Goal: Task Accomplishment & Management: Use online tool/utility

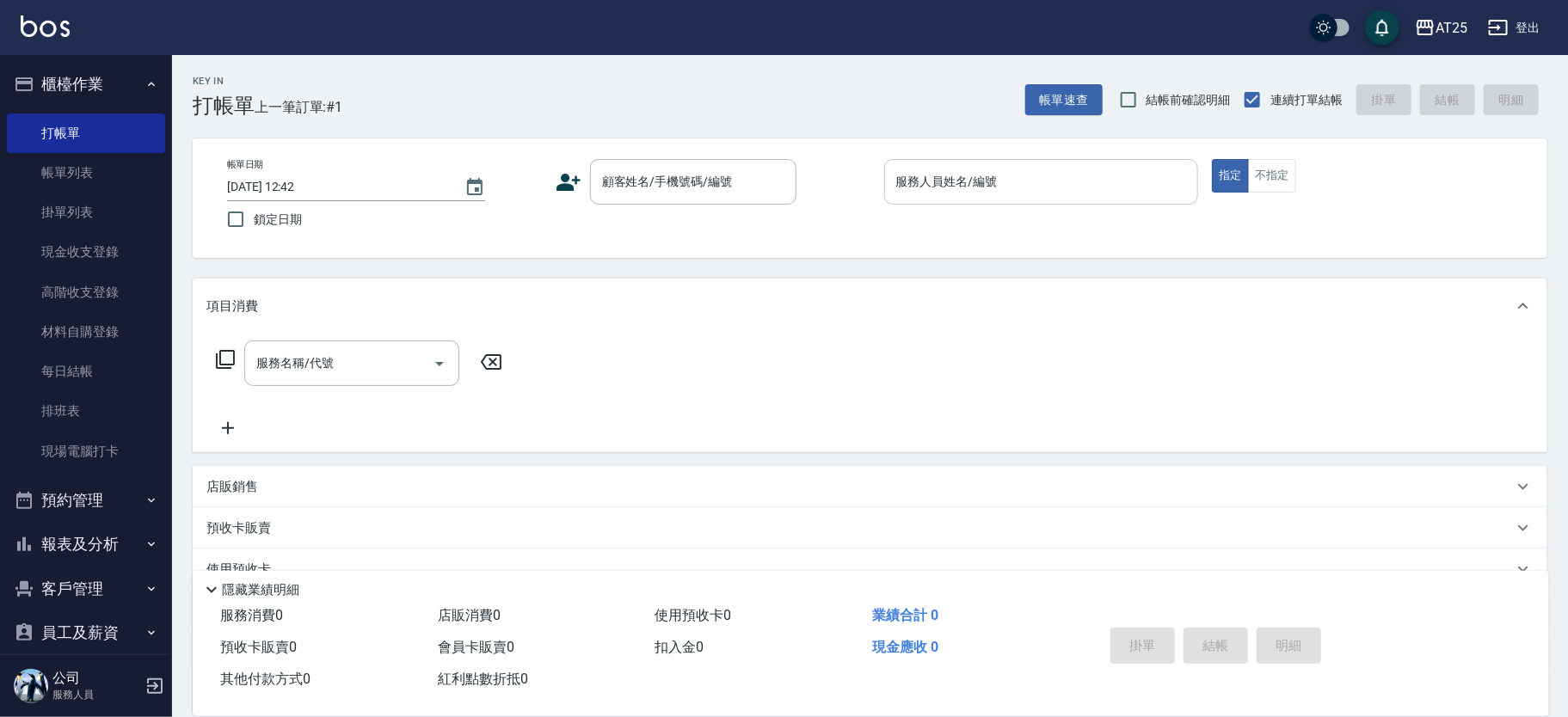
click at [963, 174] on div "服務人員姓名/編號 服務人員姓名/編號" at bounding box center [1042, 181] width 315 height 46
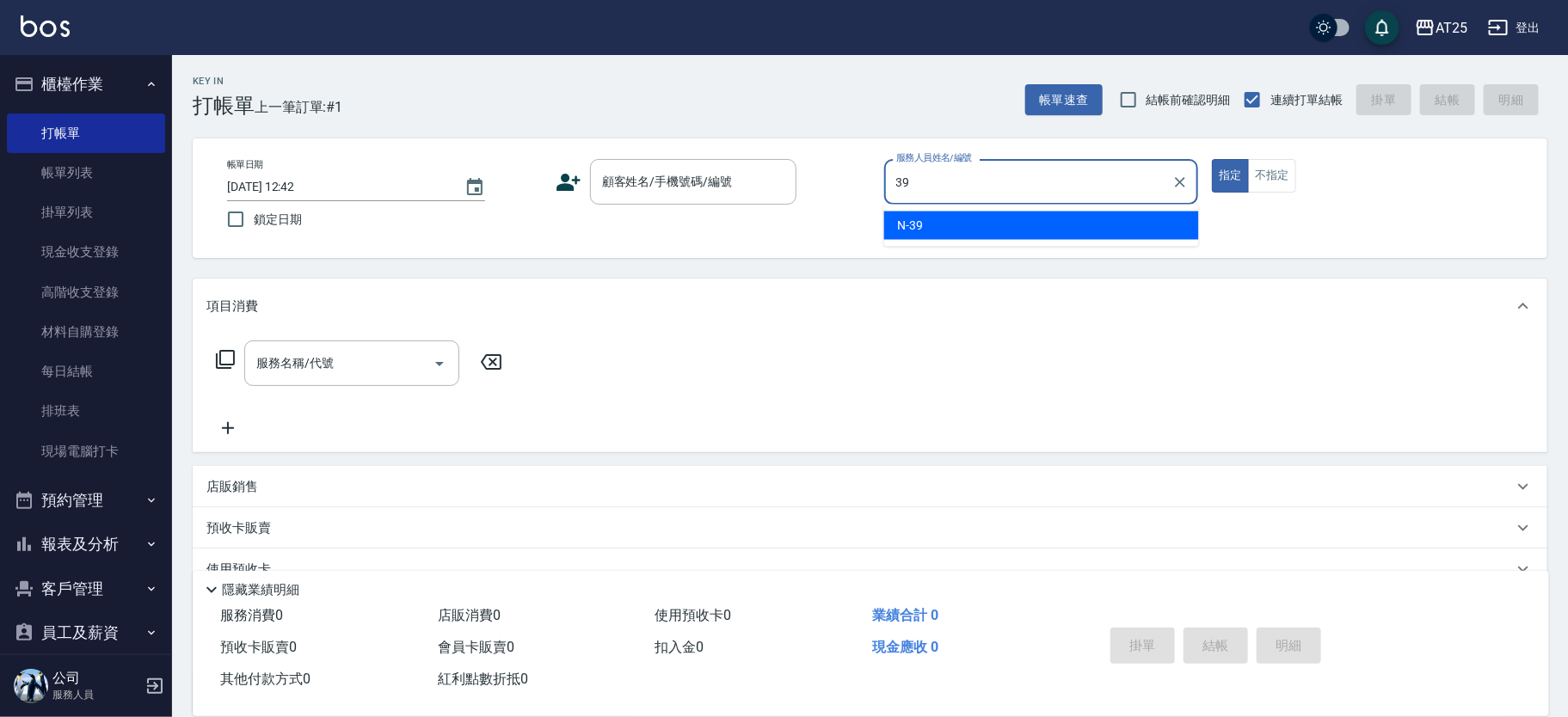
type input "N-39"
type button "true"
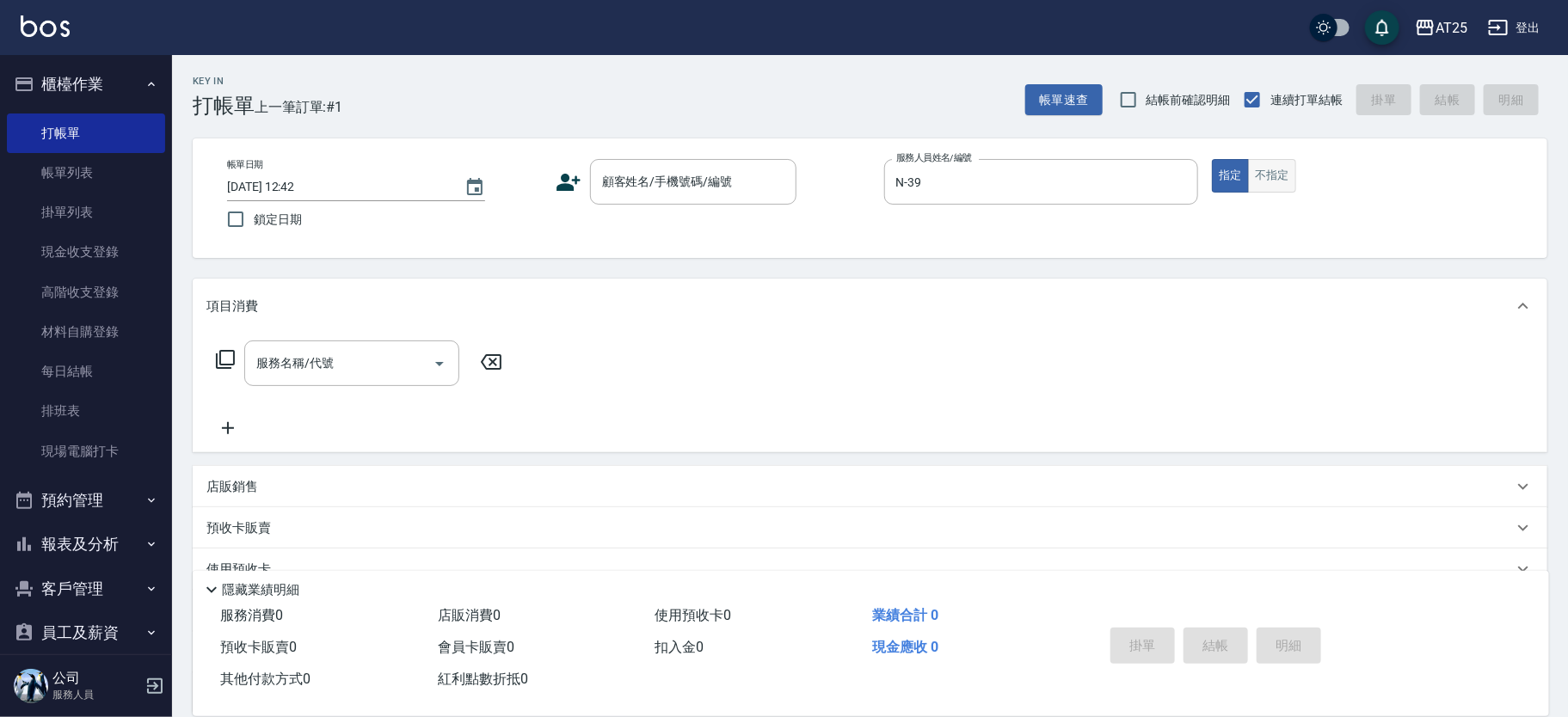
click at [1270, 188] on button "不指定" at bounding box center [1272, 175] width 48 height 34
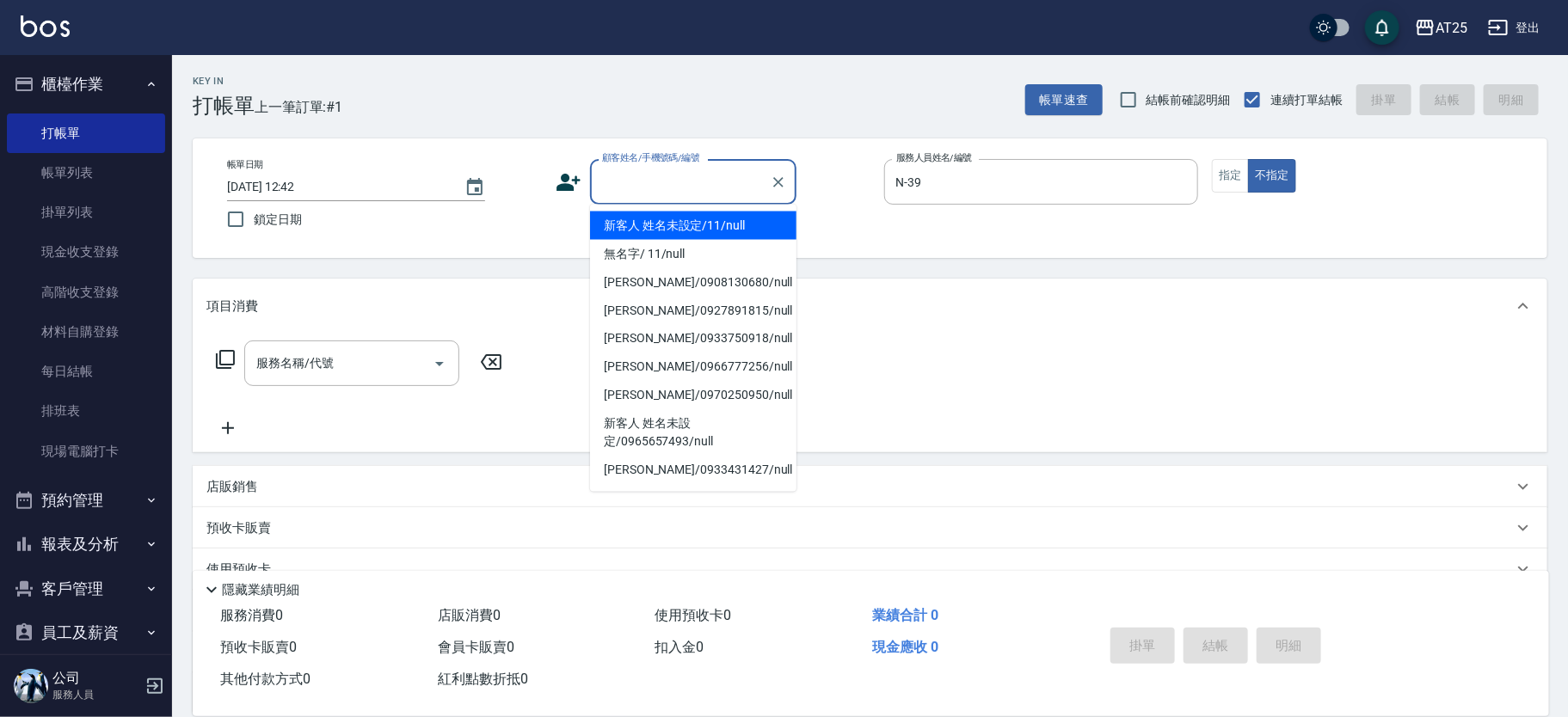
click at [753, 170] on input "顧客姓名/手機號碼/編號" at bounding box center [680, 181] width 165 height 30
click at [704, 221] on li "新客人 姓名未設定/11/null" at bounding box center [693, 225] width 206 height 28
type input "新客人 姓名未設定/11/null"
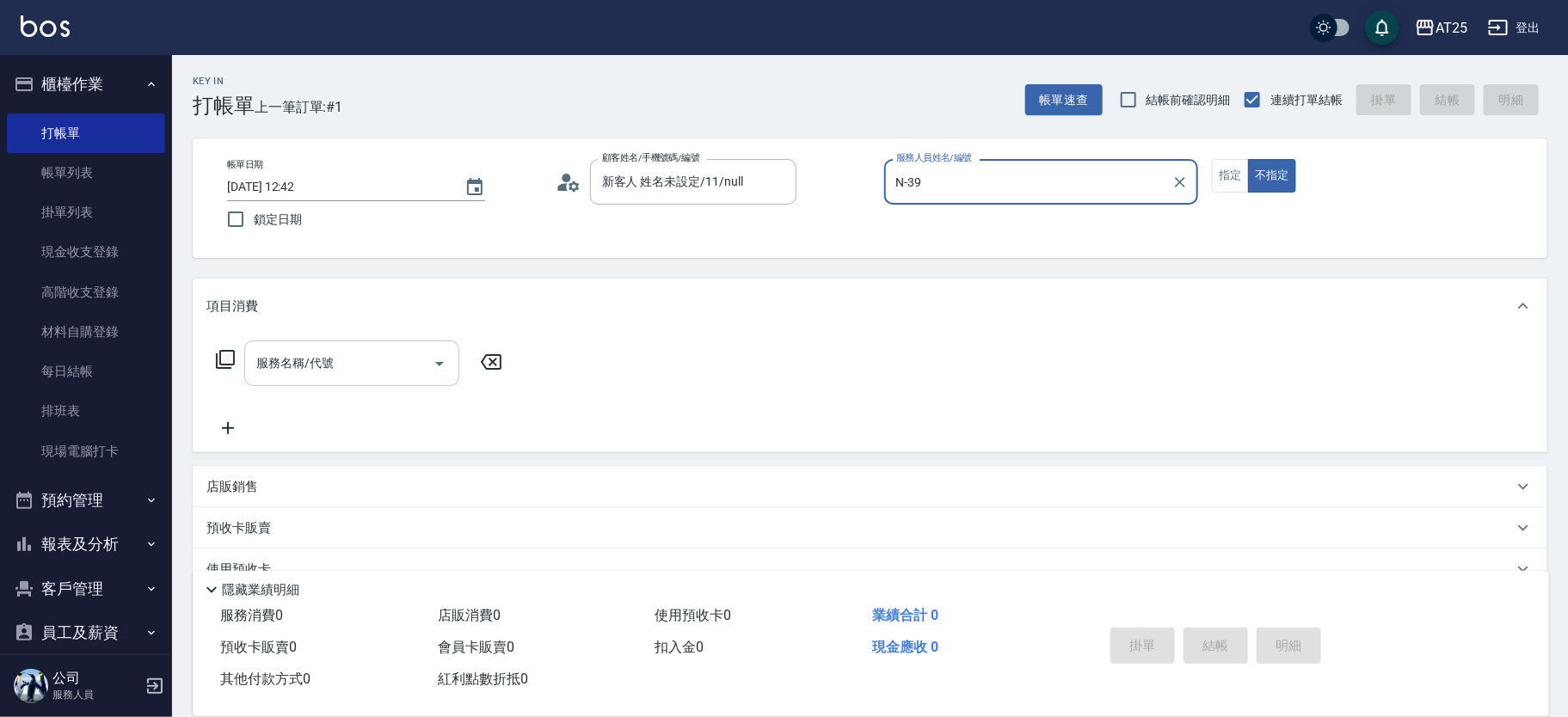
click at [346, 341] on div "服務名稱/代號" at bounding box center [352, 363] width 215 height 46
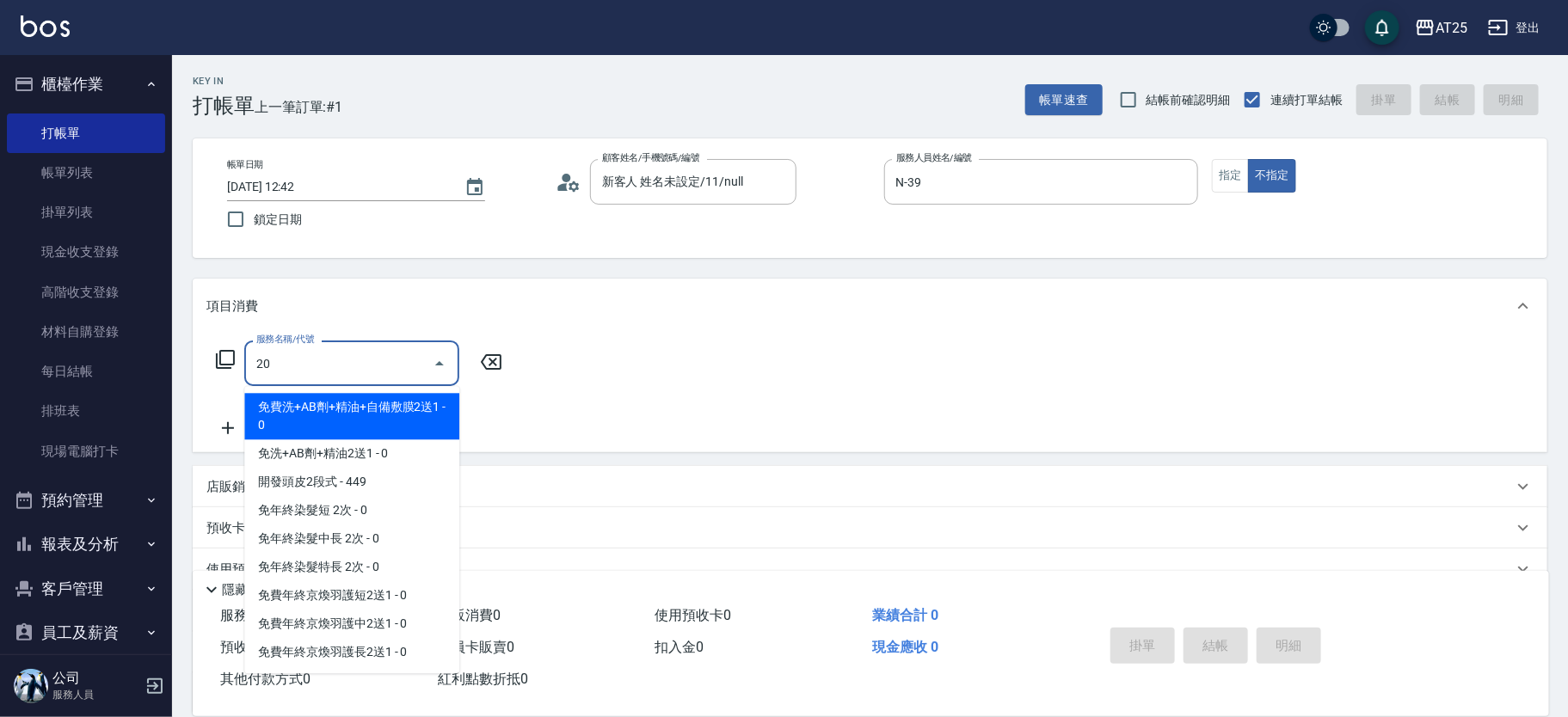
type input "201"
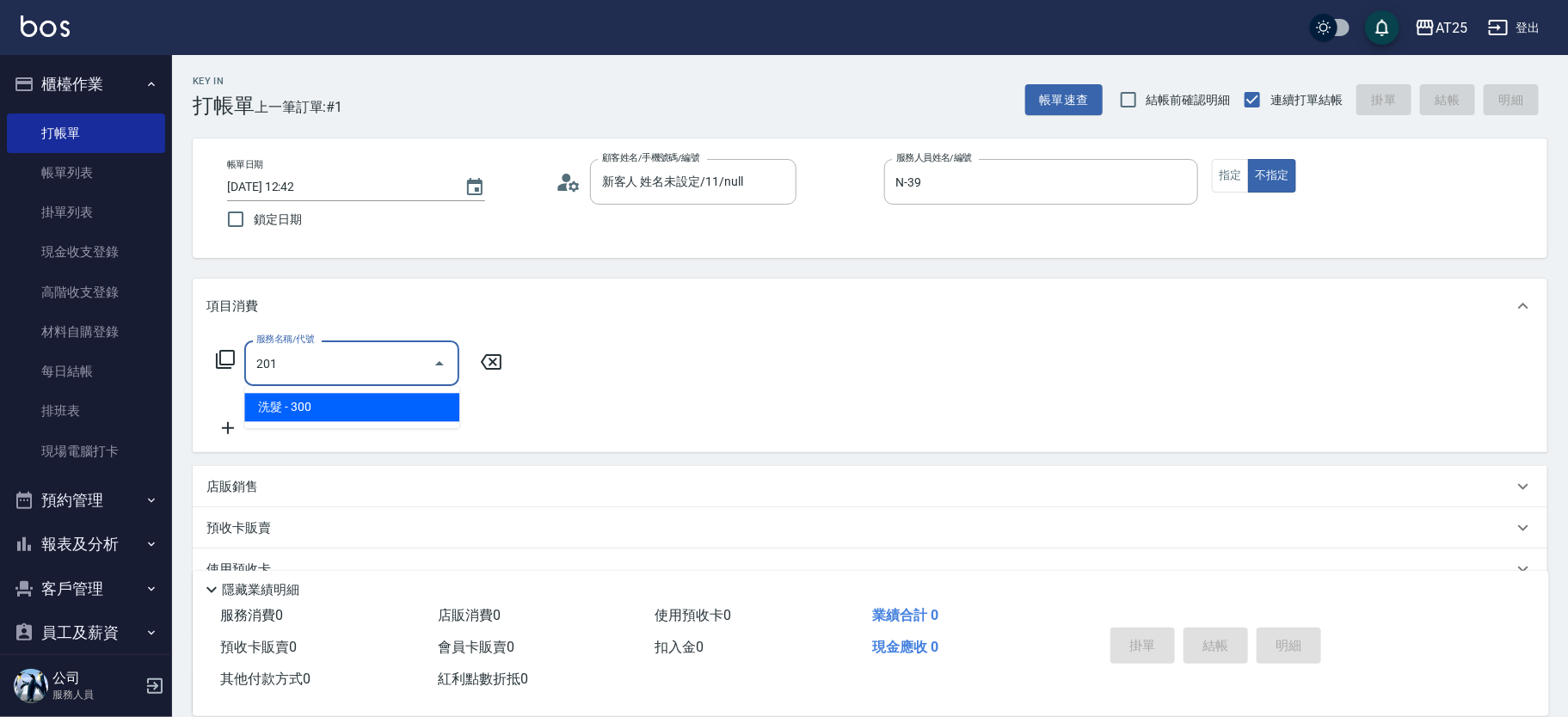
click at [276, 402] on span "洗髮 - 300" at bounding box center [352, 407] width 215 height 28
type input "30"
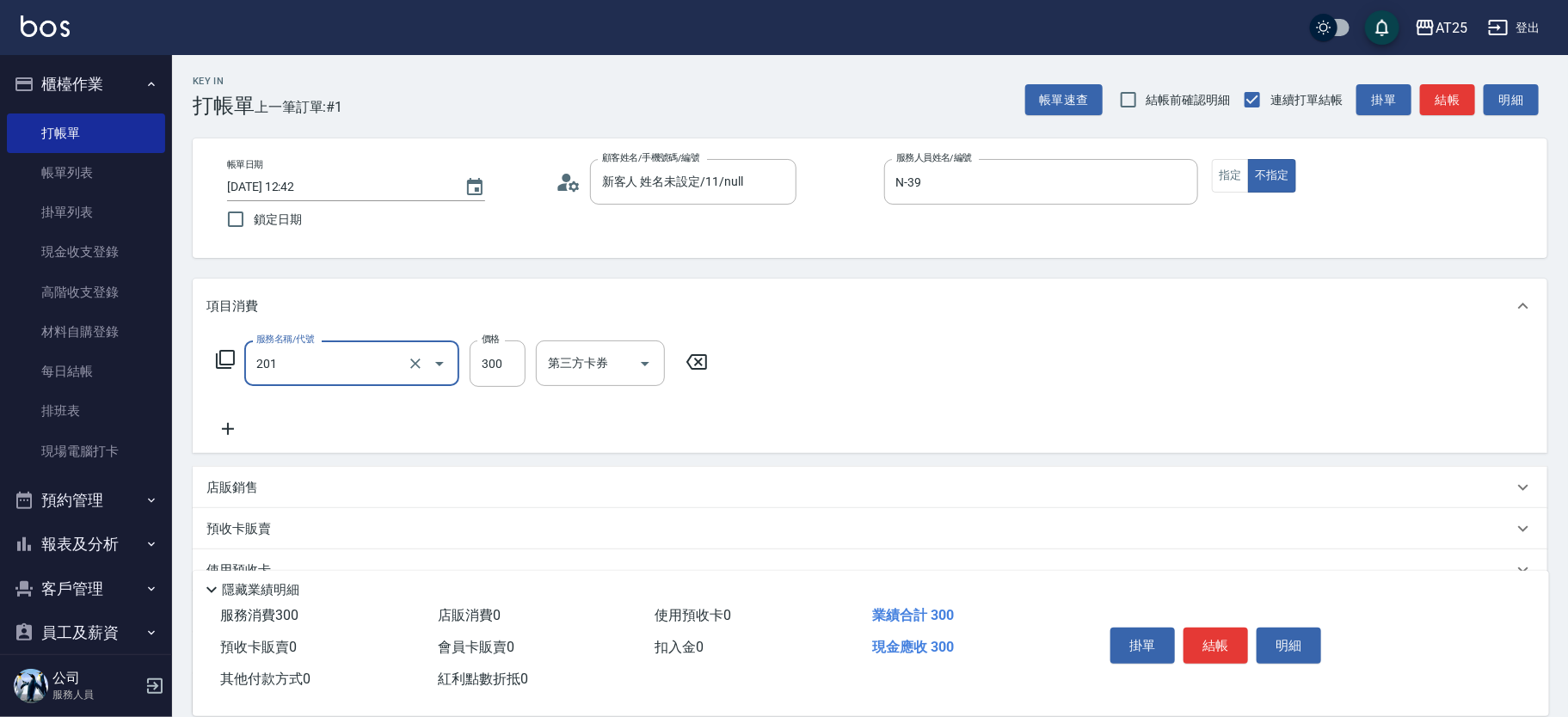
type input "洗髮(201)"
click at [233, 434] on icon at bounding box center [228, 428] width 43 height 20
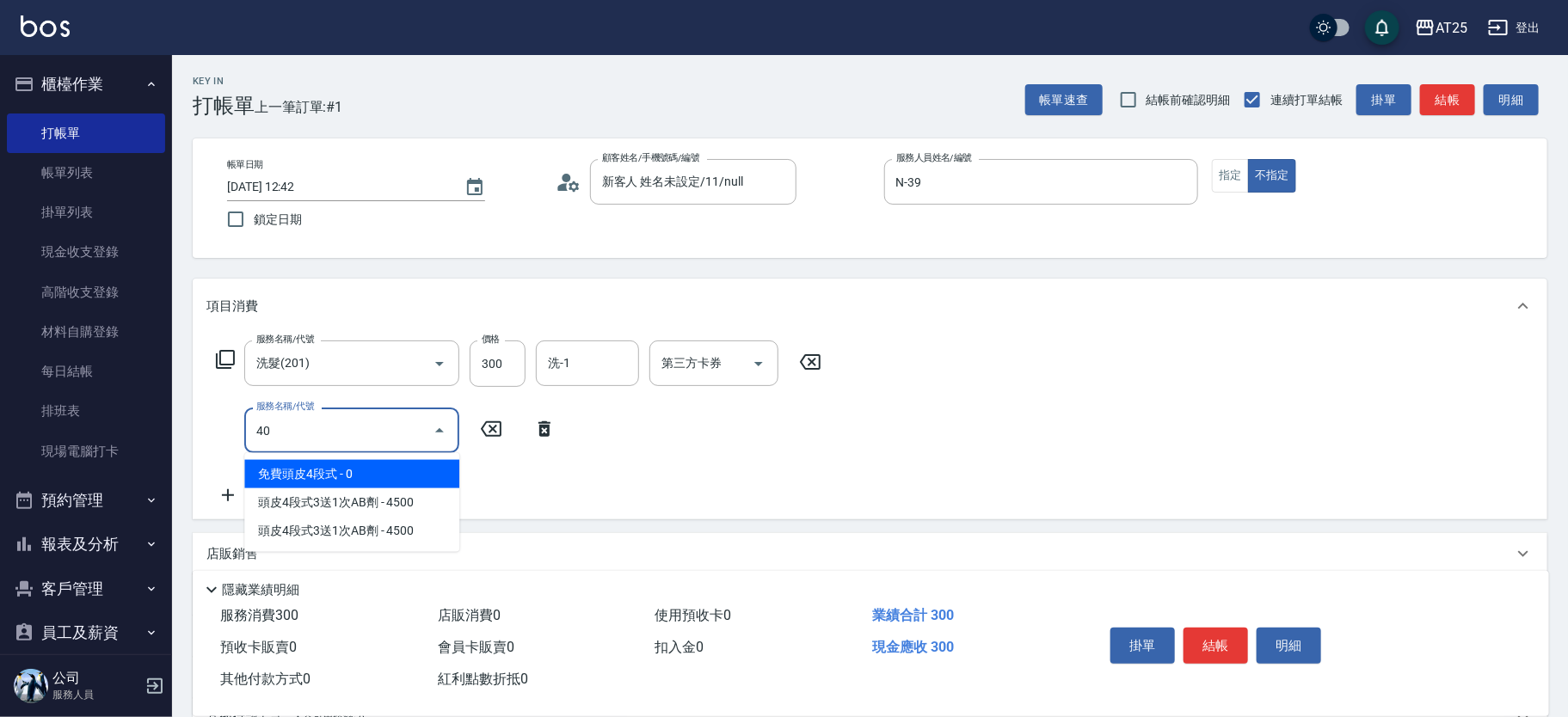
type input "401"
click at [283, 468] on span "剪髮 - 300" at bounding box center [352, 474] width 215 height 28
type input "60"
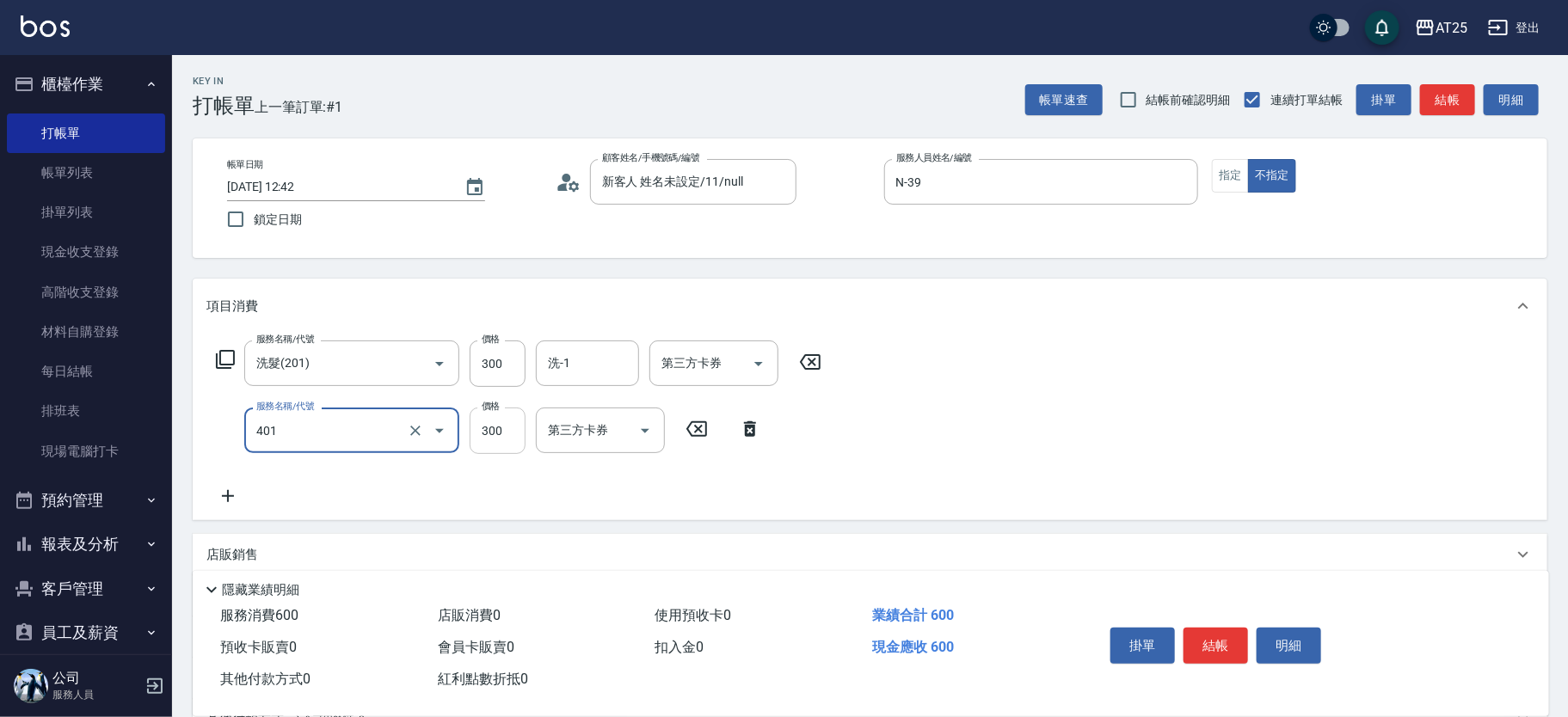
type input "剪髮(401)"
click at [494, 426] on input "300" at bounding box center [498, 431] width 56 height 47
type input "30"
type input "29"
type input "50"
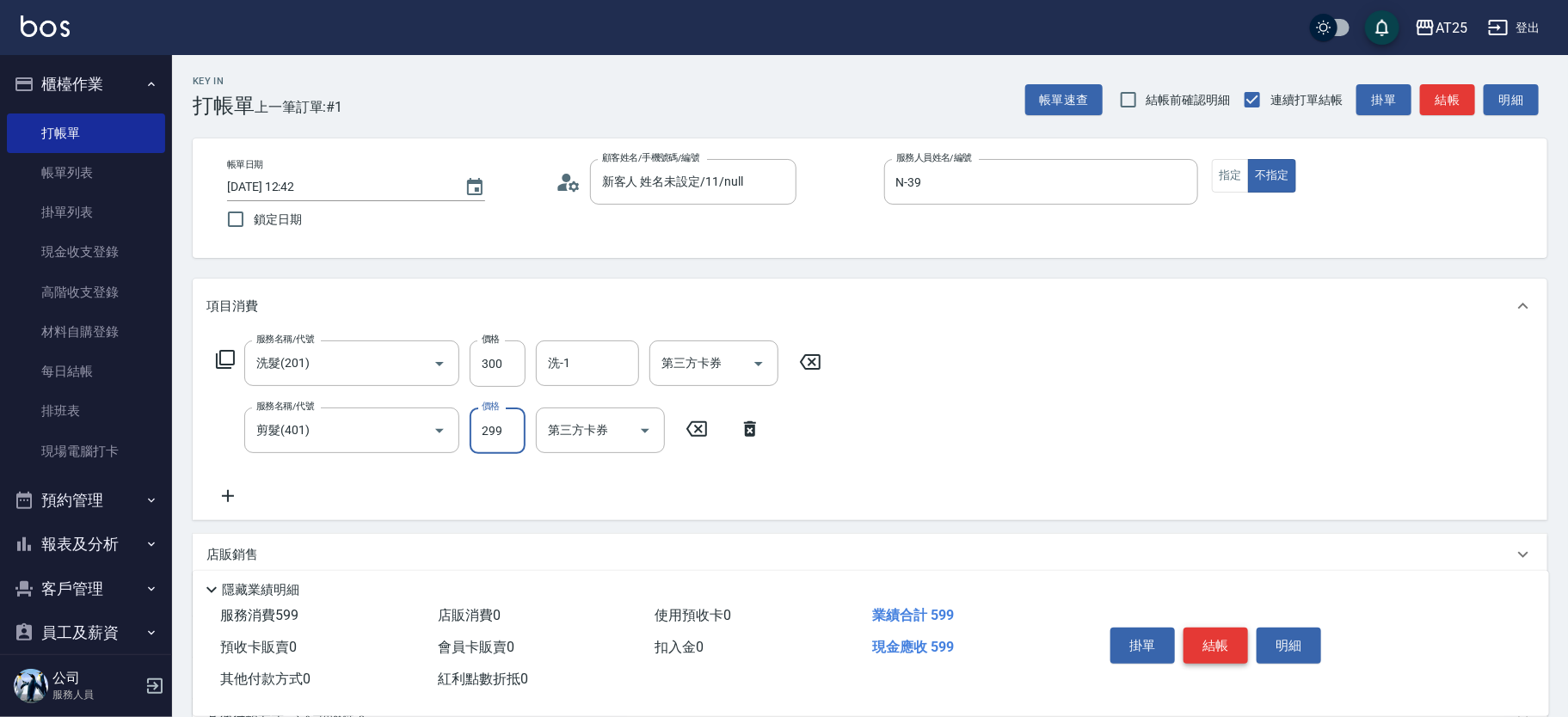
type input "299"
click at [1204, 636] on button "結帳" at bounding box center [1215, 645] width 65 height 36
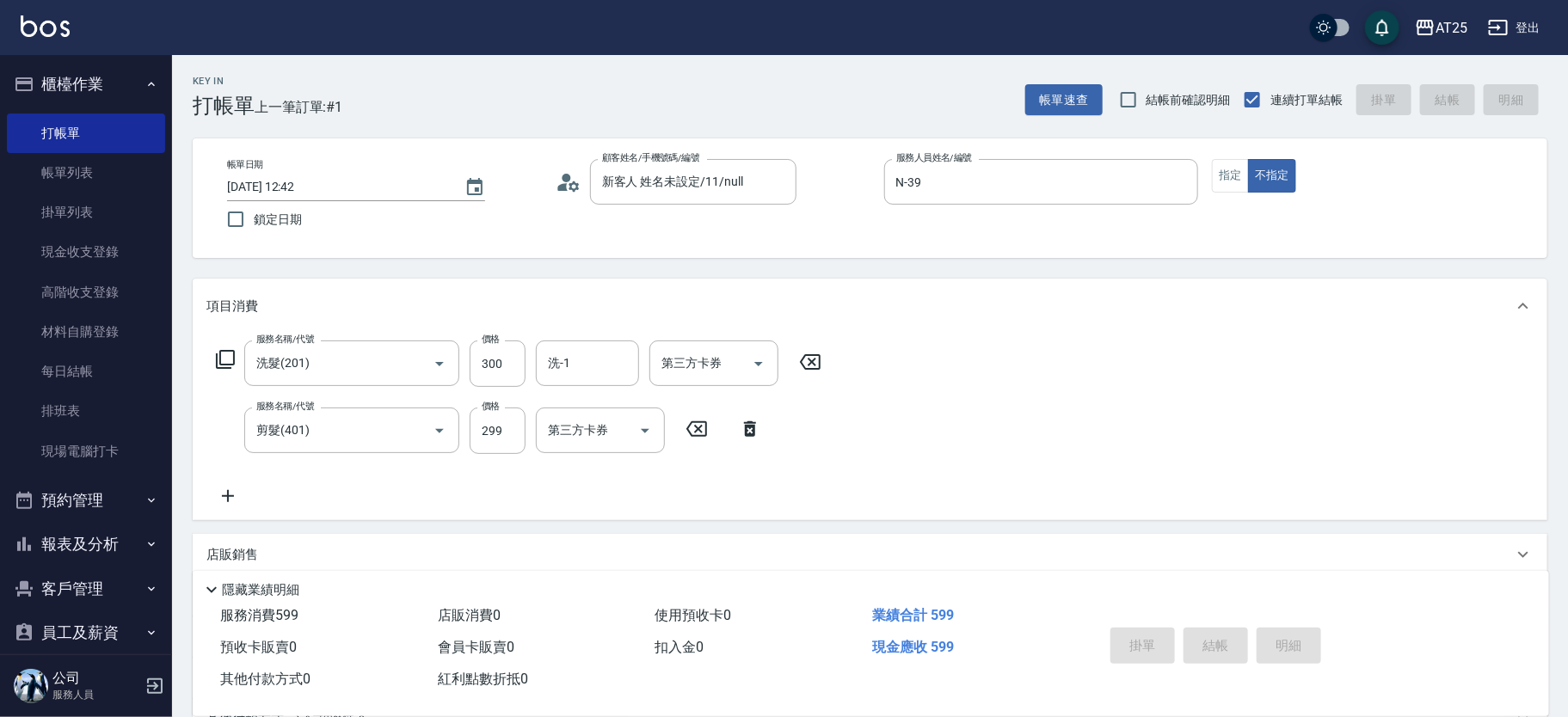
type input "[DATE] 13:25"
type input "0"
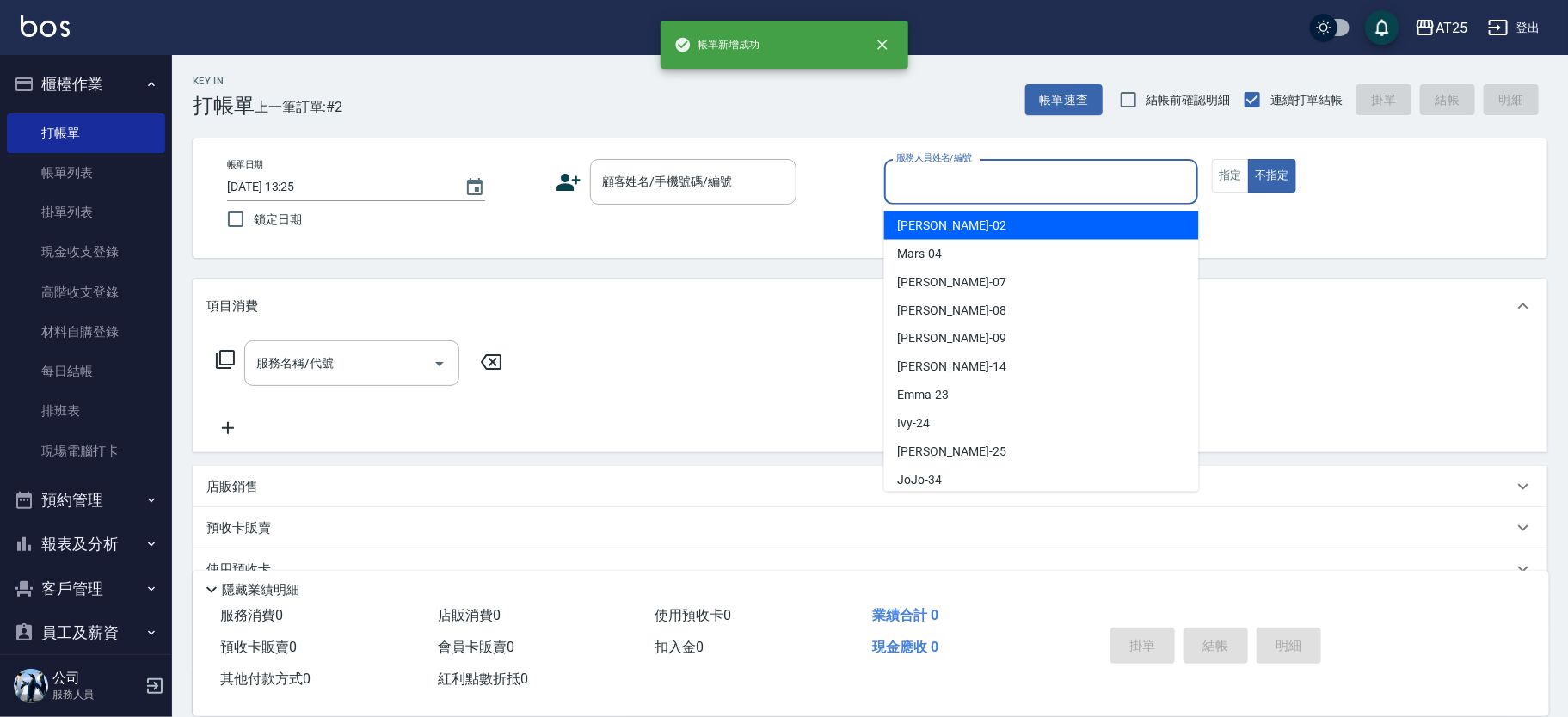
click at [985, 170] on div "服務人員姓名/編號 服務人員姓名/編號" at bounding box center [1042, 181] width 315 height 46
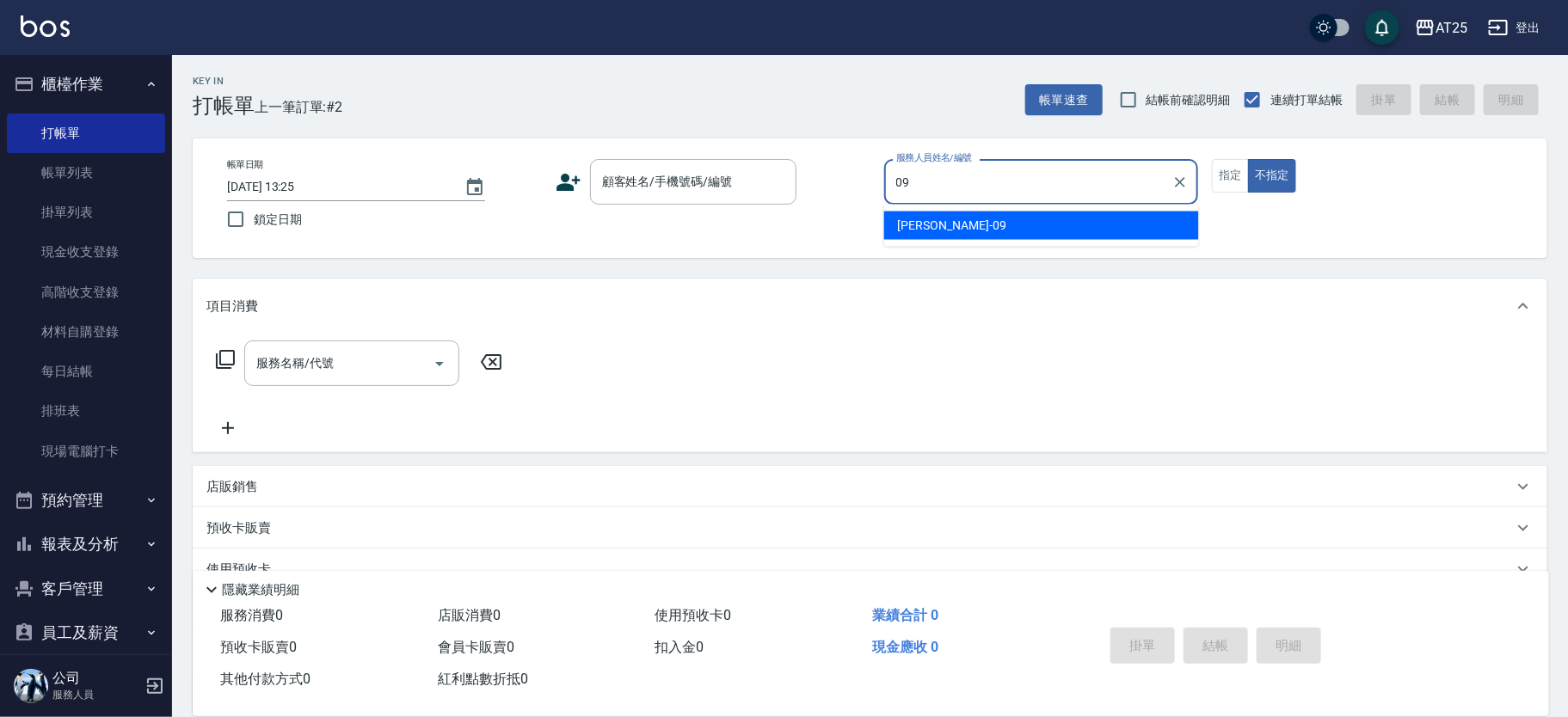
type input "[PERSON_NAME]-09"
type button "false"
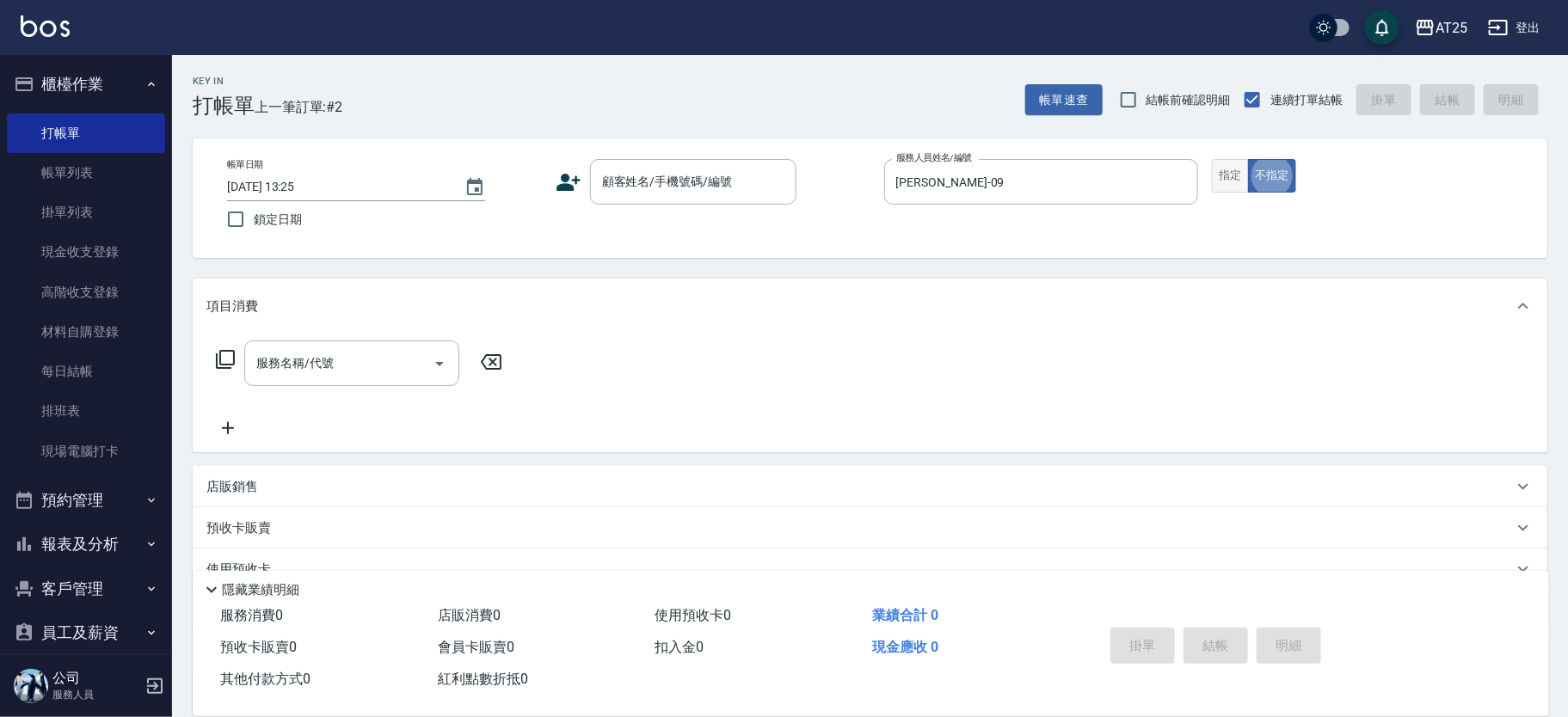
click at [1214, 177] on button "指定" at bounding box center [1231, 175] width 37 height 34
click at [726, 165] on div "顧客姓名/手機號碼/編號" at bounding box center [693, 181] width 206 height 46
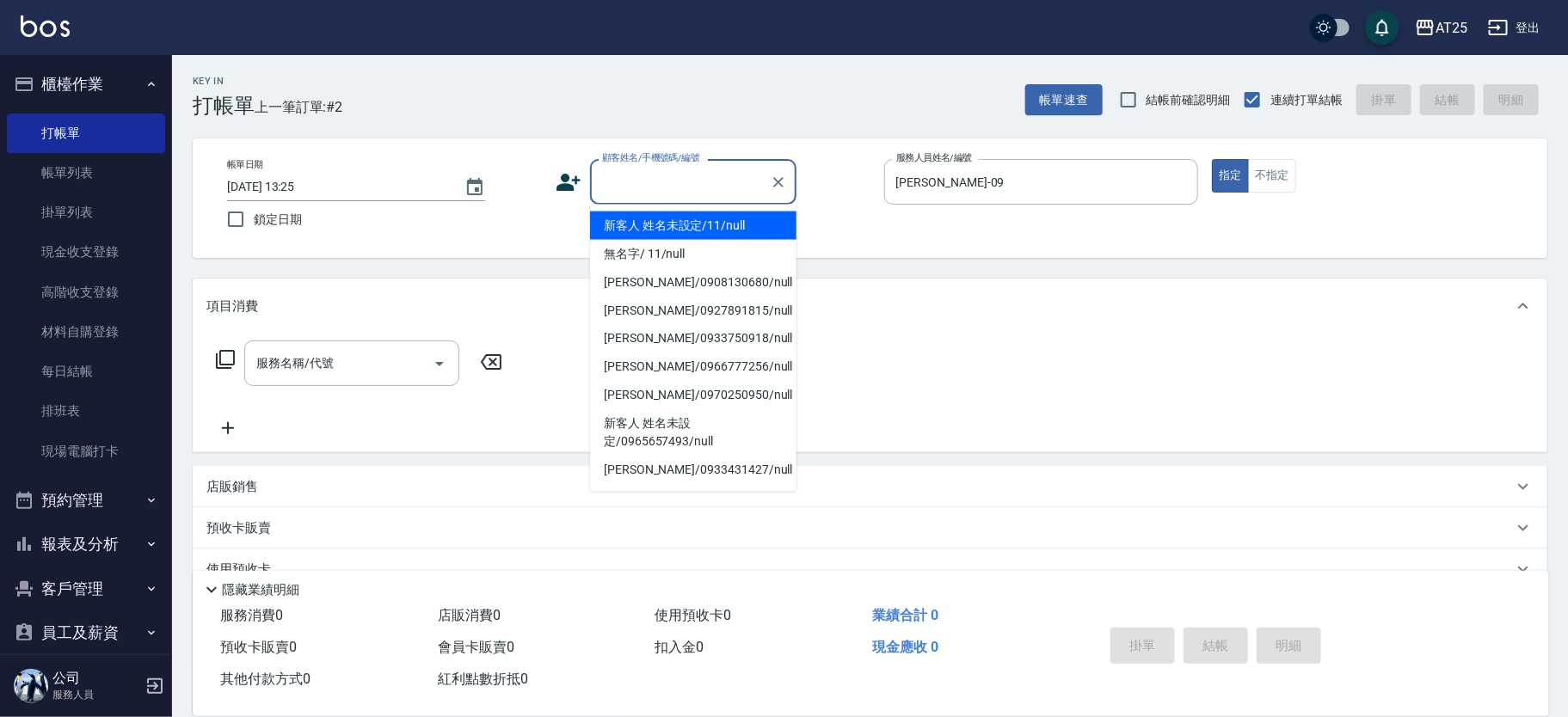
click at [675, 217] on li "新客人 姓名未設定/11/null" at bounding box center [693, 225] width 206 height 28
type input "新客人 姓名未設定/11/null"
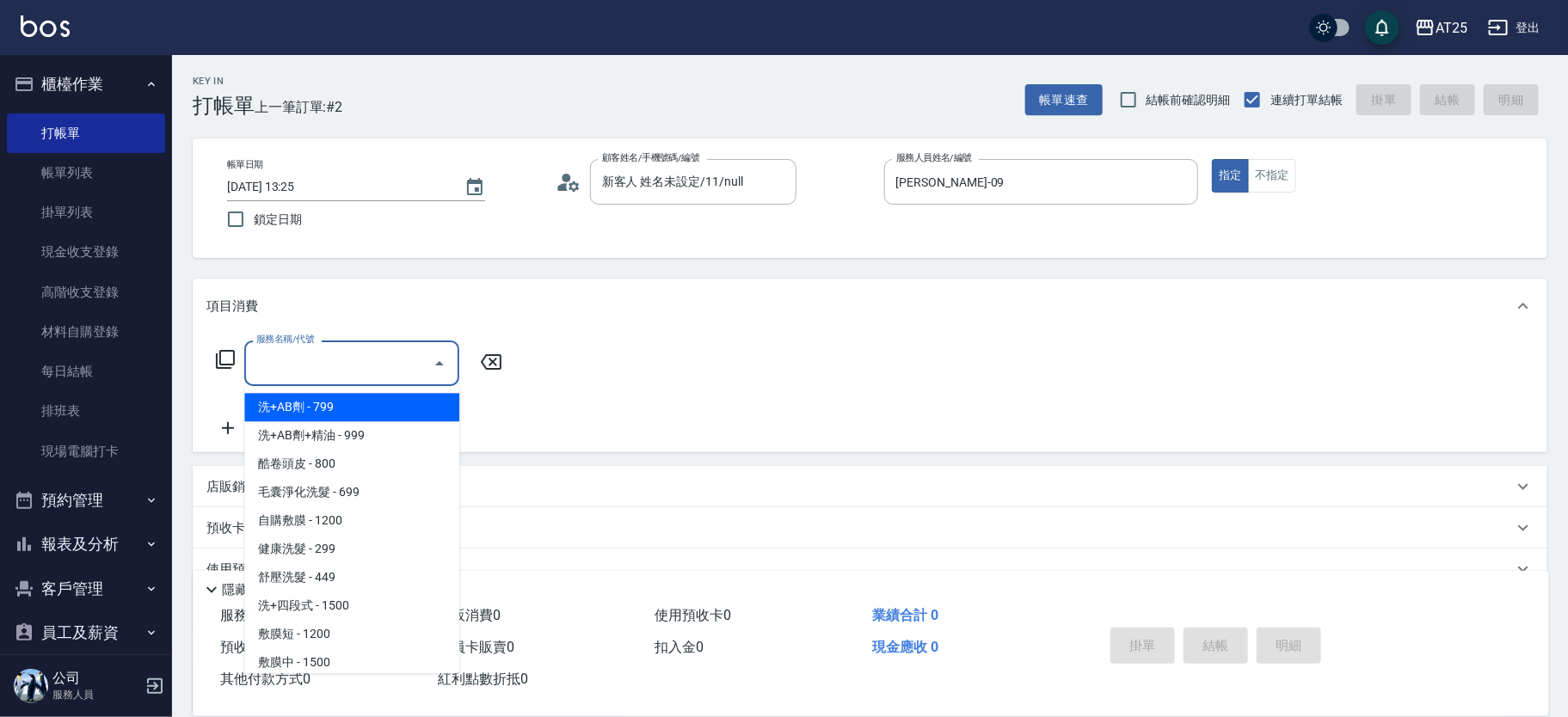
click at [356, 370] on input "服務名稱/代號" at bounding box center [338, 363] width 173 height 30
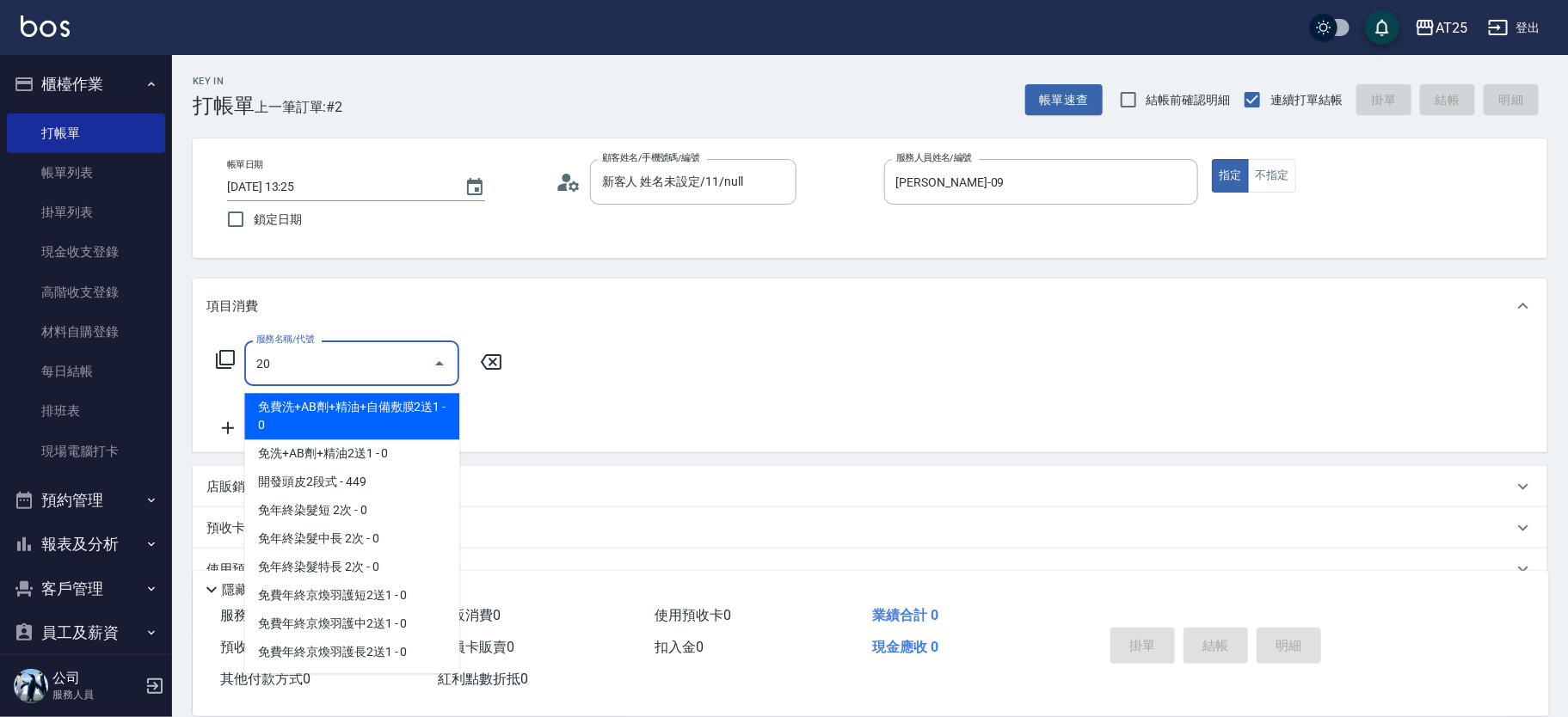
type input "201"
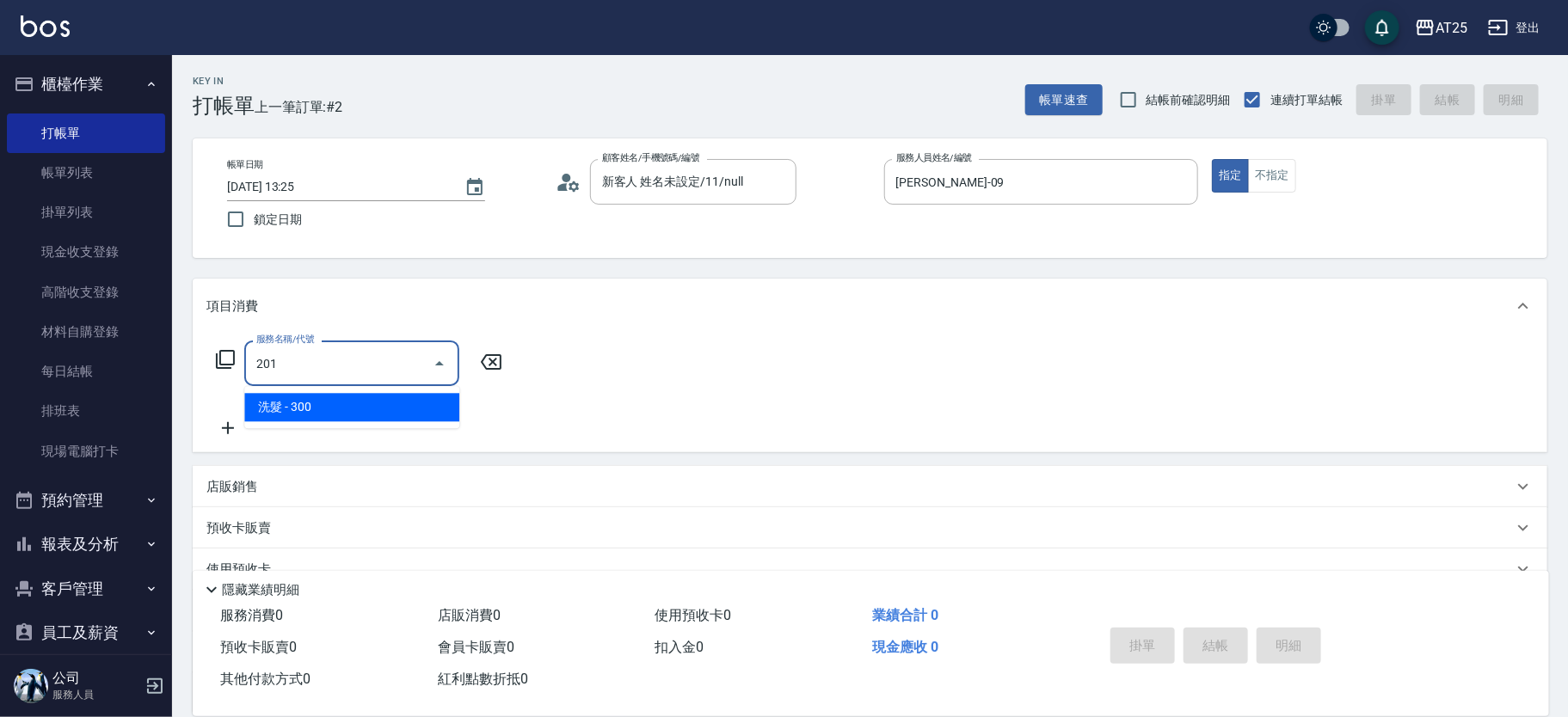
click at [324, 415] on span "洗髮 - 300" at bounding box center [352, 407] width 215 height 28
type input "30"
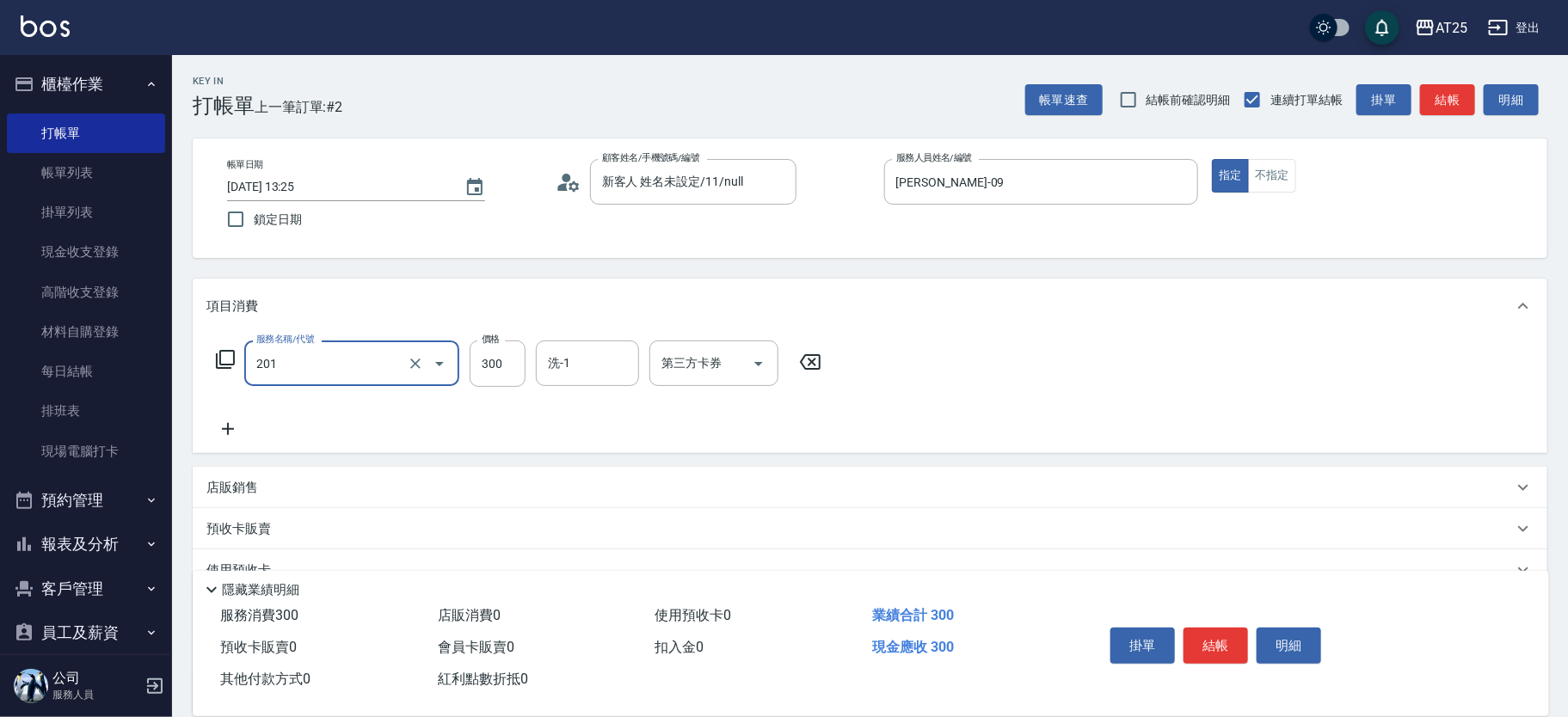
type input "洗髮(201)"
click at [198, 436] on div "服務名稱/代號 洗髮(201) 服務名稱/代號 價格 300 價格 洗-1 洗-1 第三方卡券 第三方卡券" at bounding box center [870, 392] width 1355 height 119
click at [217, 433] on icon at bounding box center [228, 428] width 43 height 20
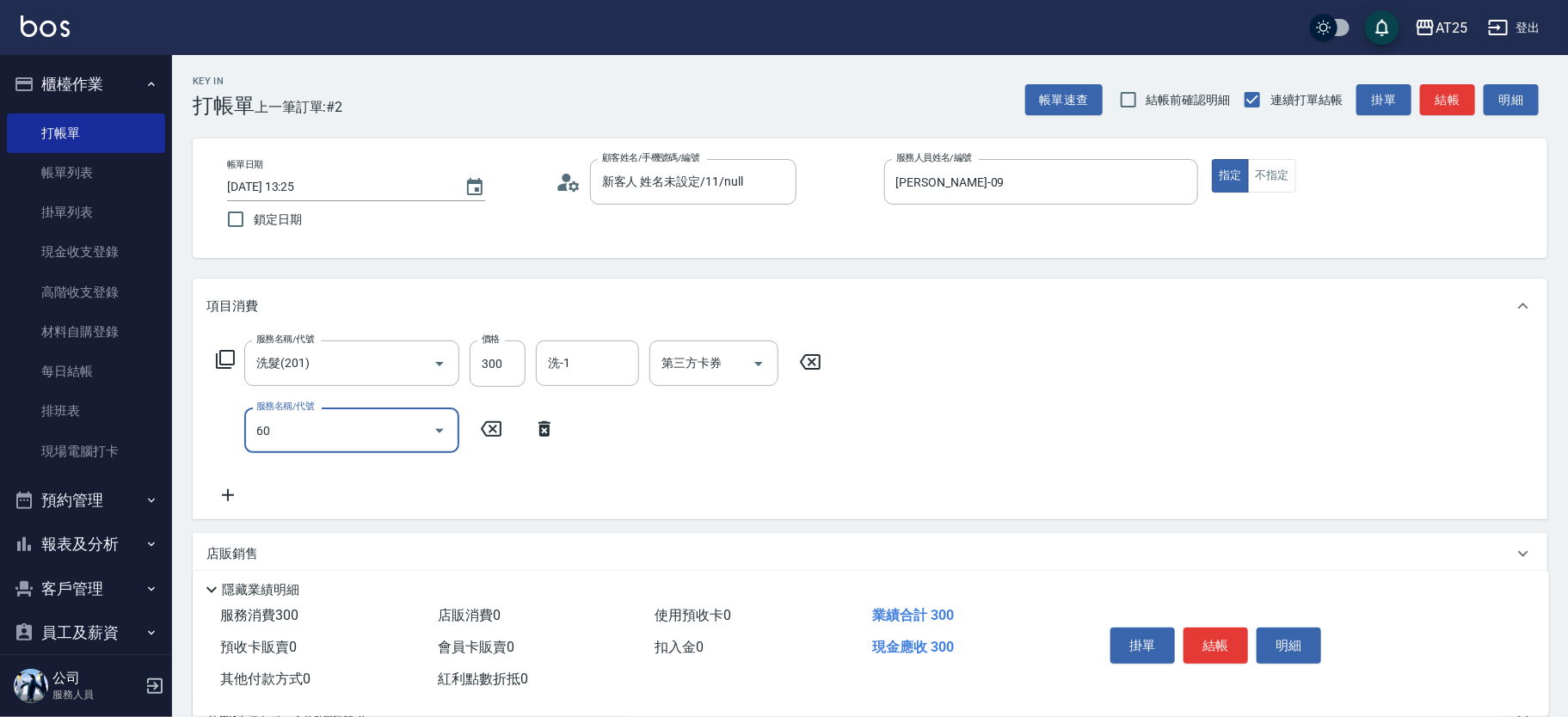
type input "601"
click at [354, 465] on span "自備護髮(1000上) - 1000" at bounding box center [352, 474] width 215 height 28
type input "130"
type input "自備護髮(1000上)(601)"
click at [488, 421] on input "1000" at bounding box center [498, 431] width 56 height 47
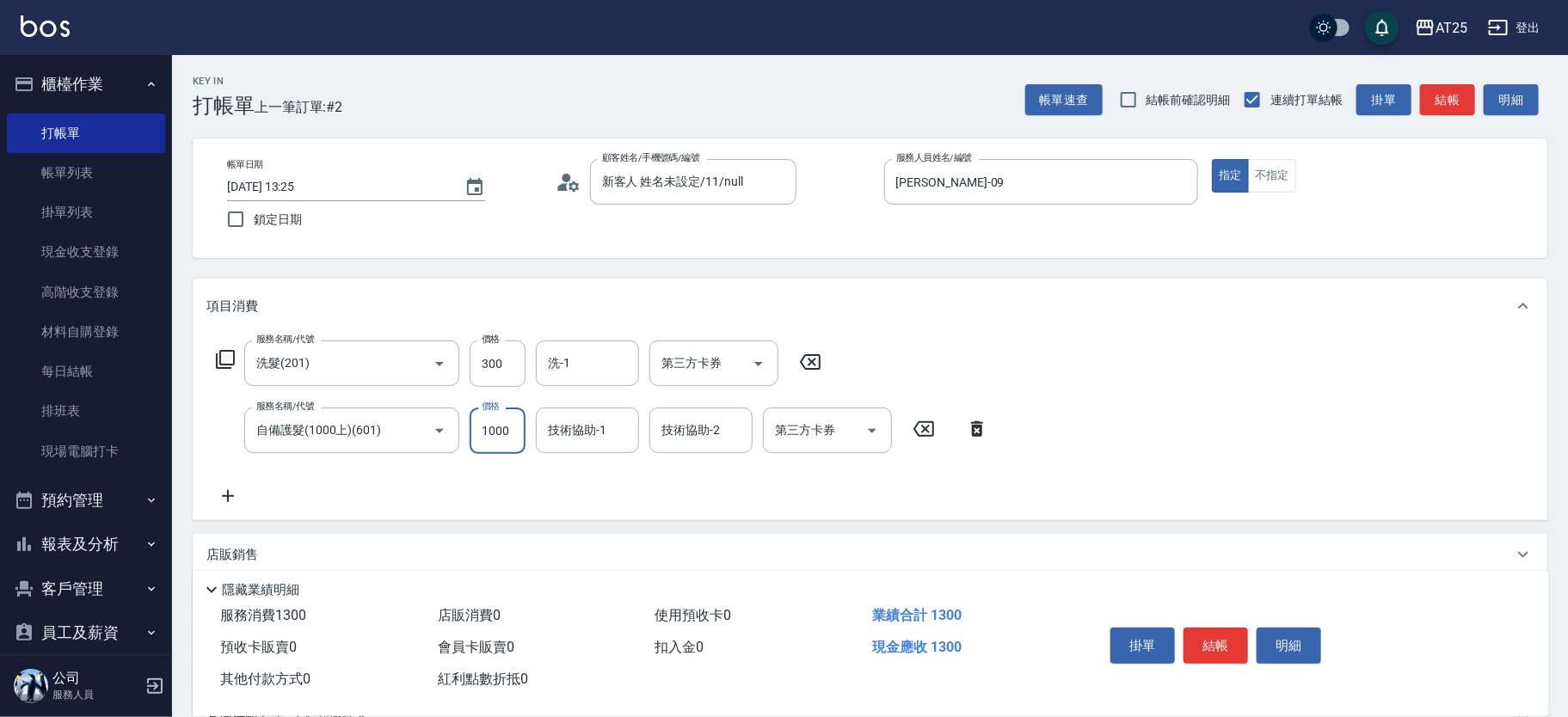
type input "30"
type input "0"
click at [571, 349] on input "洗-1" at bounding box center [587, 363] width 88 height 30
click at [588, 402] on span "[PERSON_NAME]-68" at bounding box center [576, 407] width 53 height 18
click at [585, 451] on div "技術協助-1" at bounding box center [587, 430] width 104 height 46
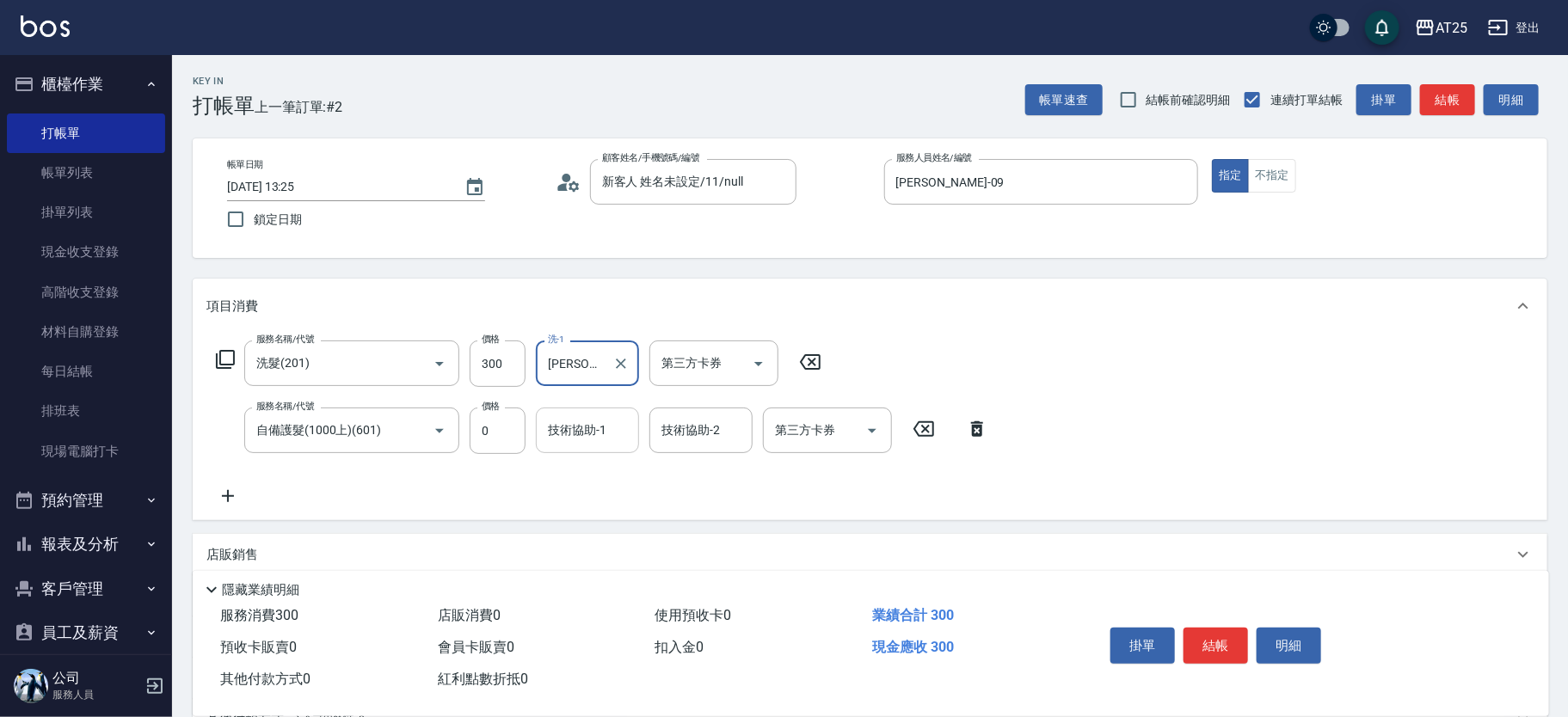
type input "[PERSON_NAME]-68"
click at [604, 469] on div "[PERSON_NAME]-68" at bounding box center [587, 474] width 104 height 28
type input "[PERSON_NAME]-68"
click at [1231, 633] on button "結帳" at bounding box center [1215, 645] width 65 height 36
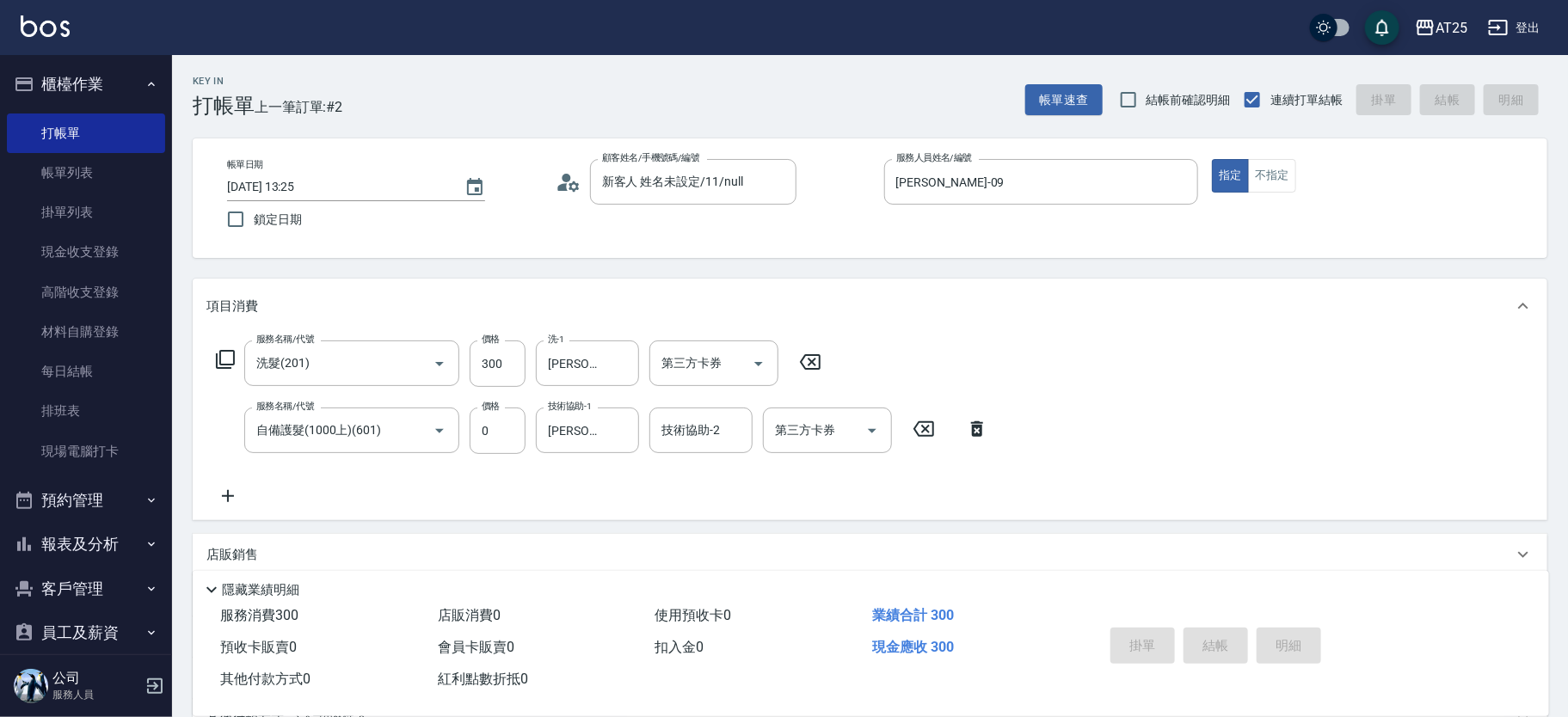
type input "0"
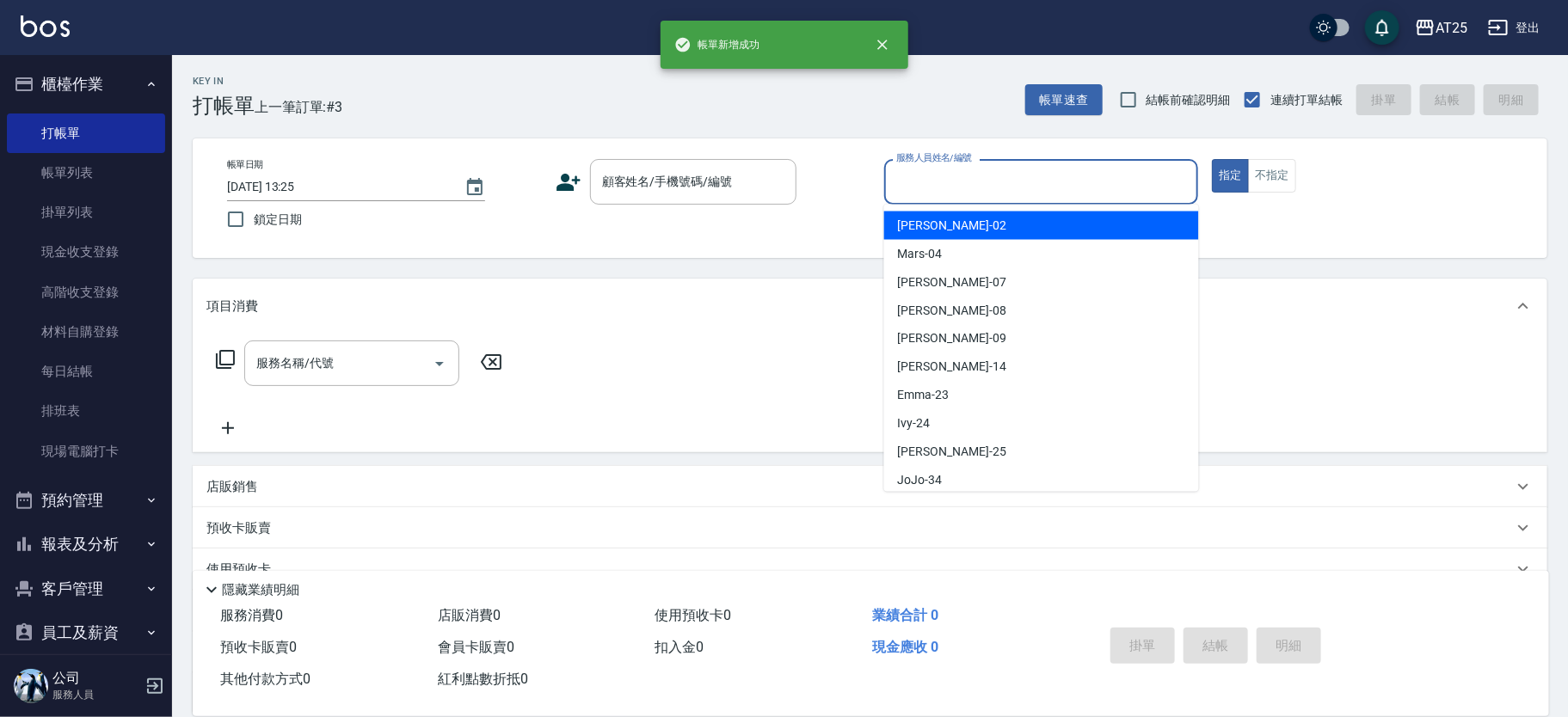
click at [970, 178] on input "服務人員姓名/編號" at bounding box center [1042, 181] width 299 height 30
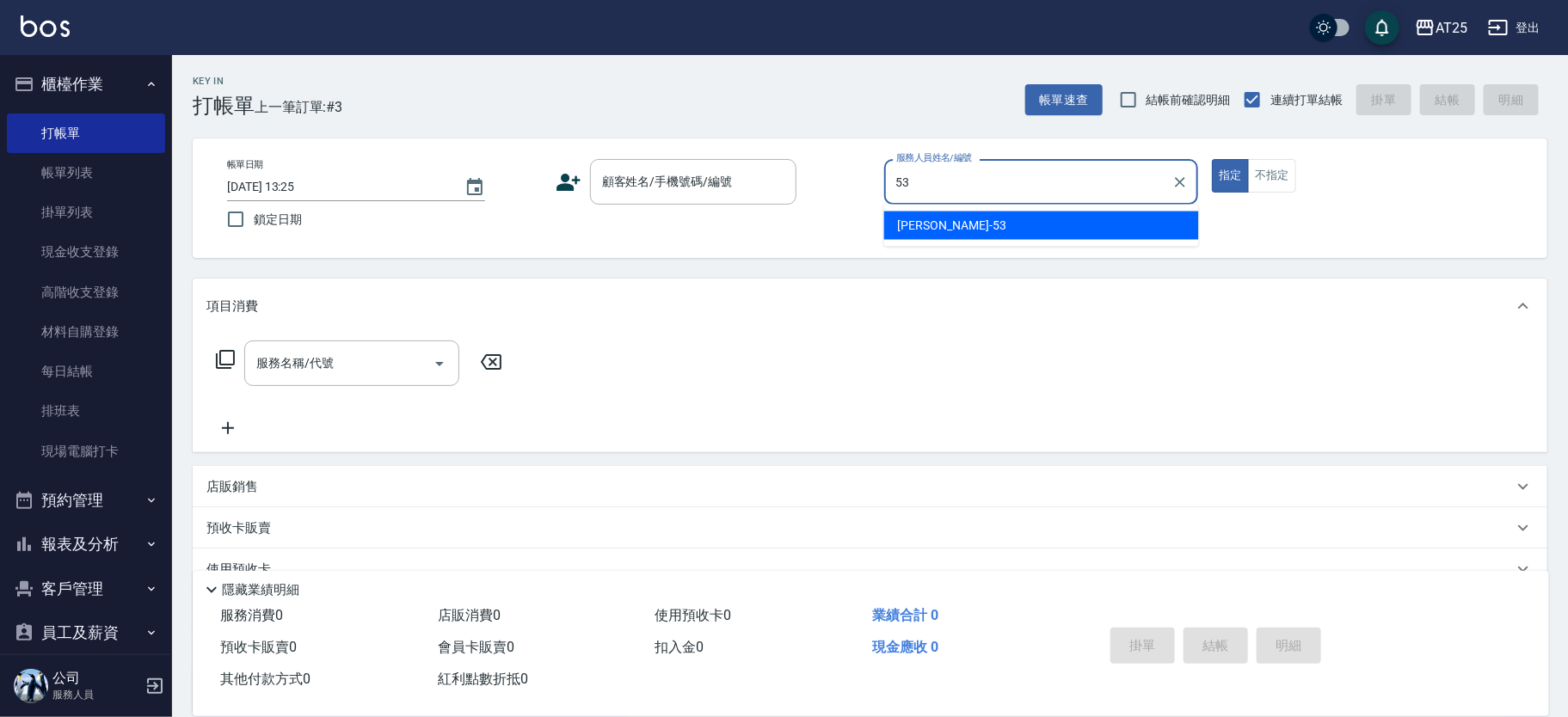
click at [945, 224] on div "[PERSON_NAME] -53" at bounding box center [1042, 225] width 315 height 28
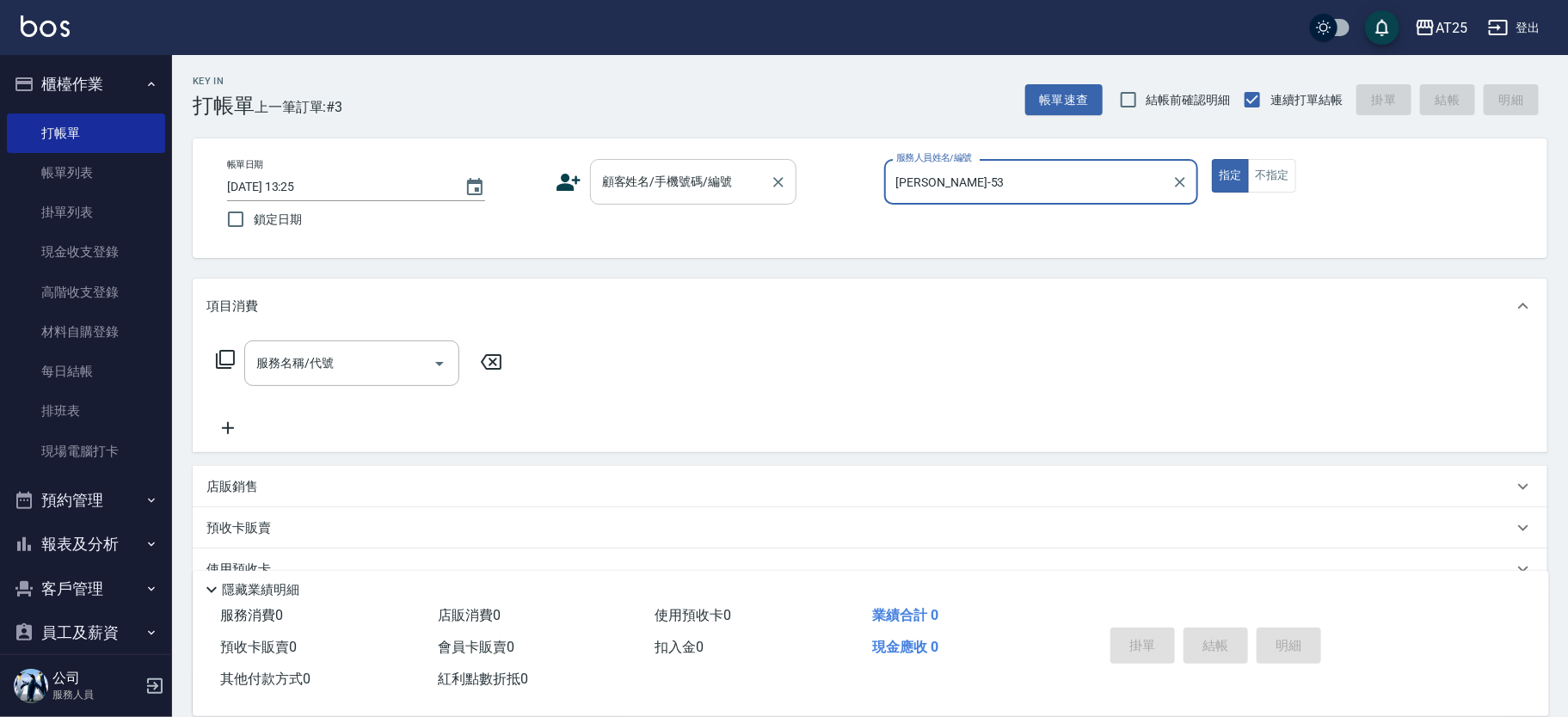
click at [625, 165] on div "顧客姓名/手機號碼/編號" at bounding box center [693, 181] width 206 height 46
type input "[PERSON_NAME]-53"
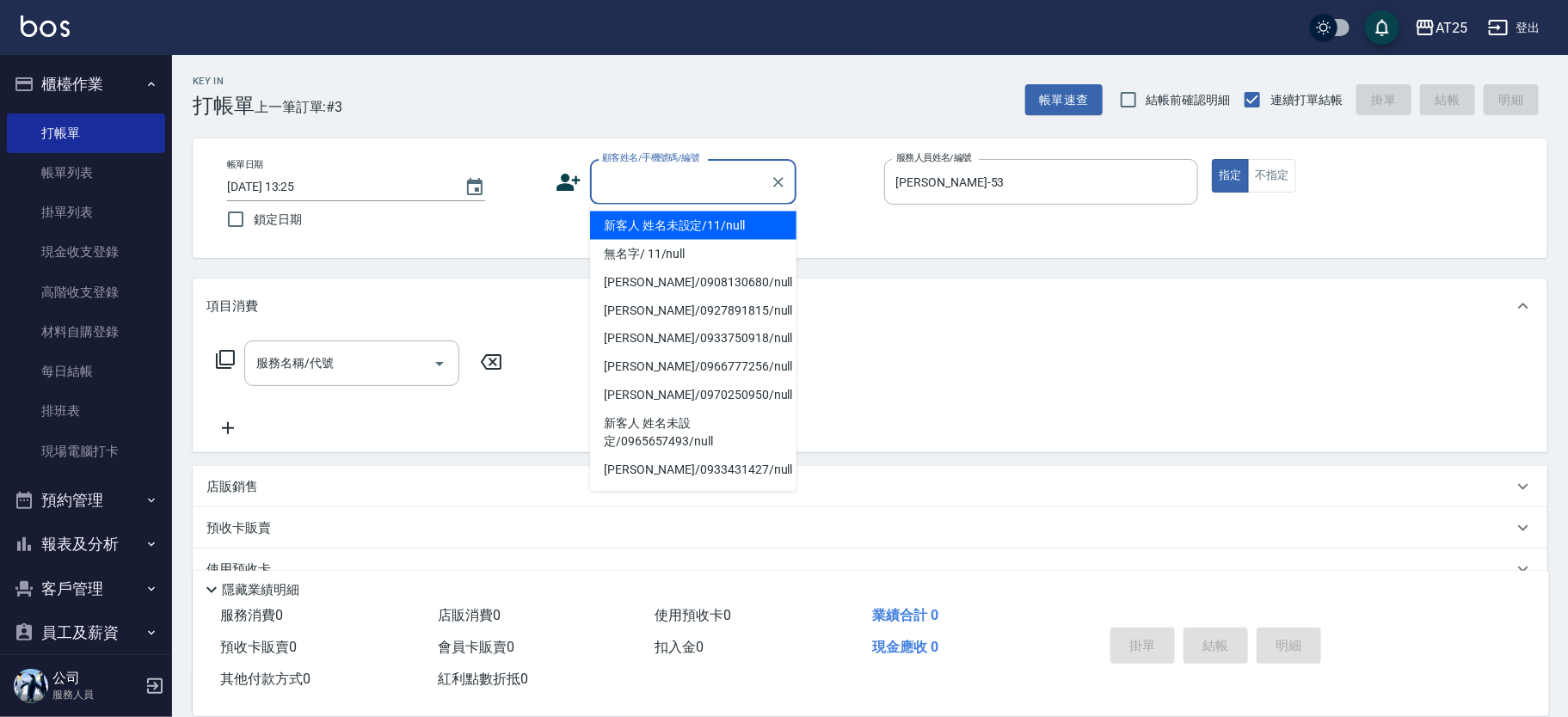
click at [628, 231] on li "新客人 姓名未設定/11/null" at bounding box center [693, 225] width 206 height 28
type input "新客人 姓名未設定/11/null"
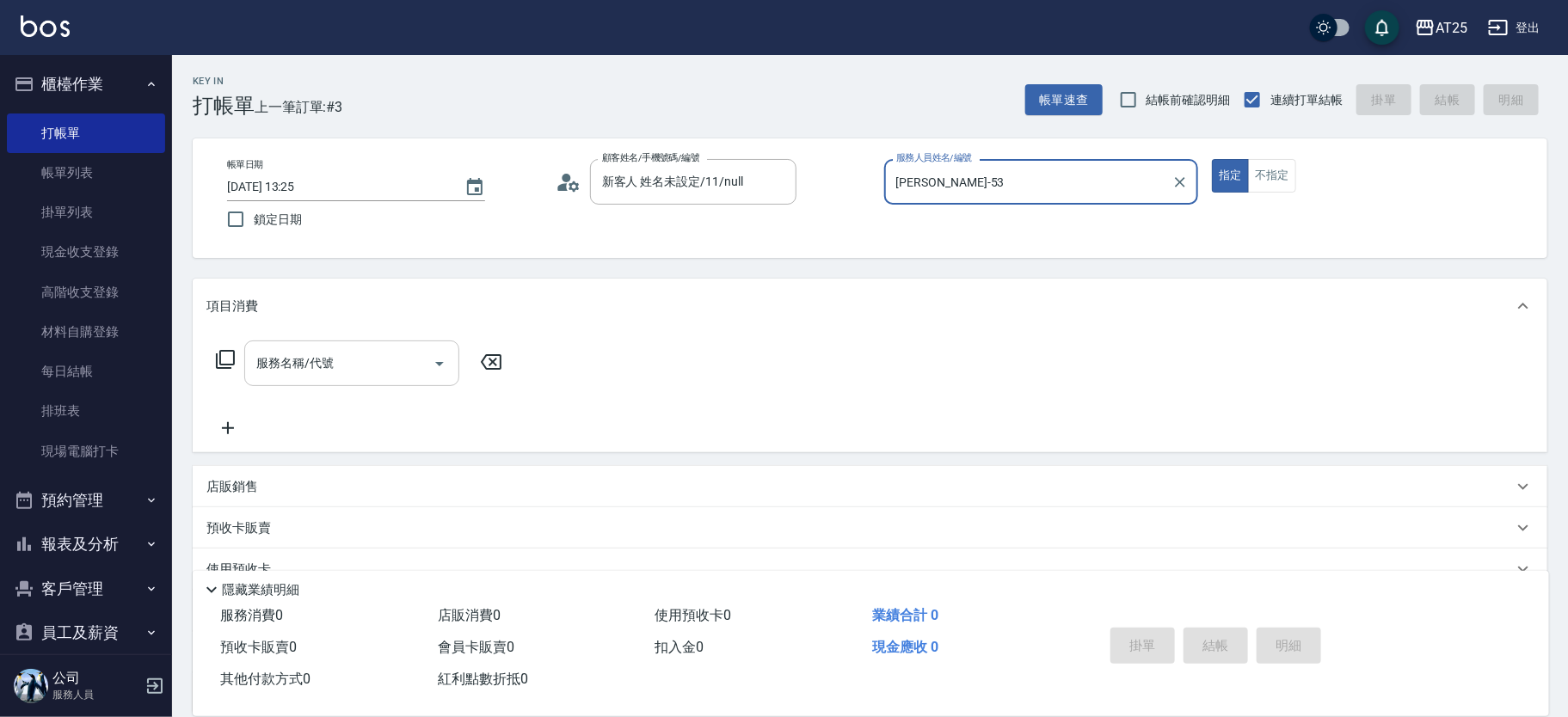
click at [306, 375] on input "服務名稱/代號" at bounding box center [338, 363] width 173 height 30
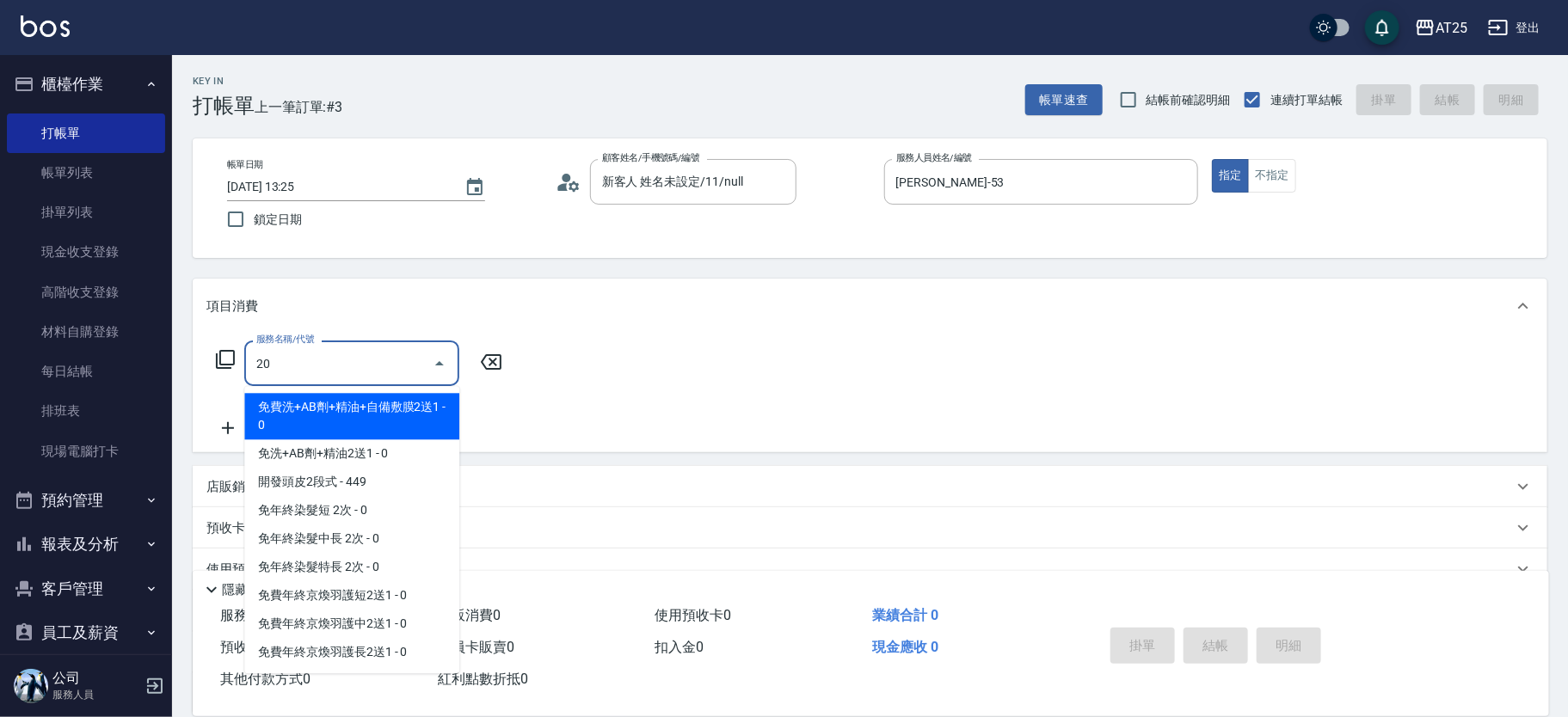
type input "201"
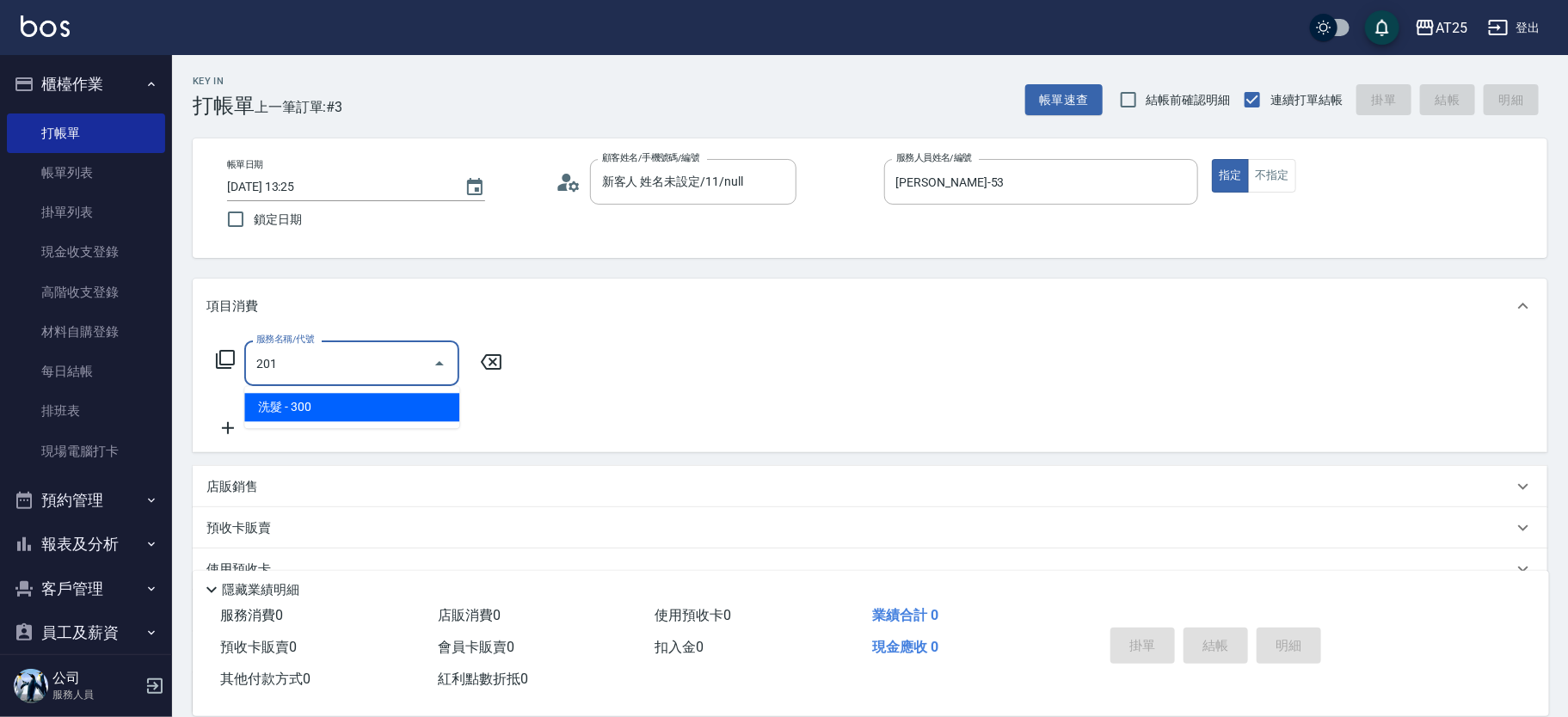
click at [300, 406] on span "洗髮 - 300" at bounding box center [352, 407] width 215 height 28
type input "30"
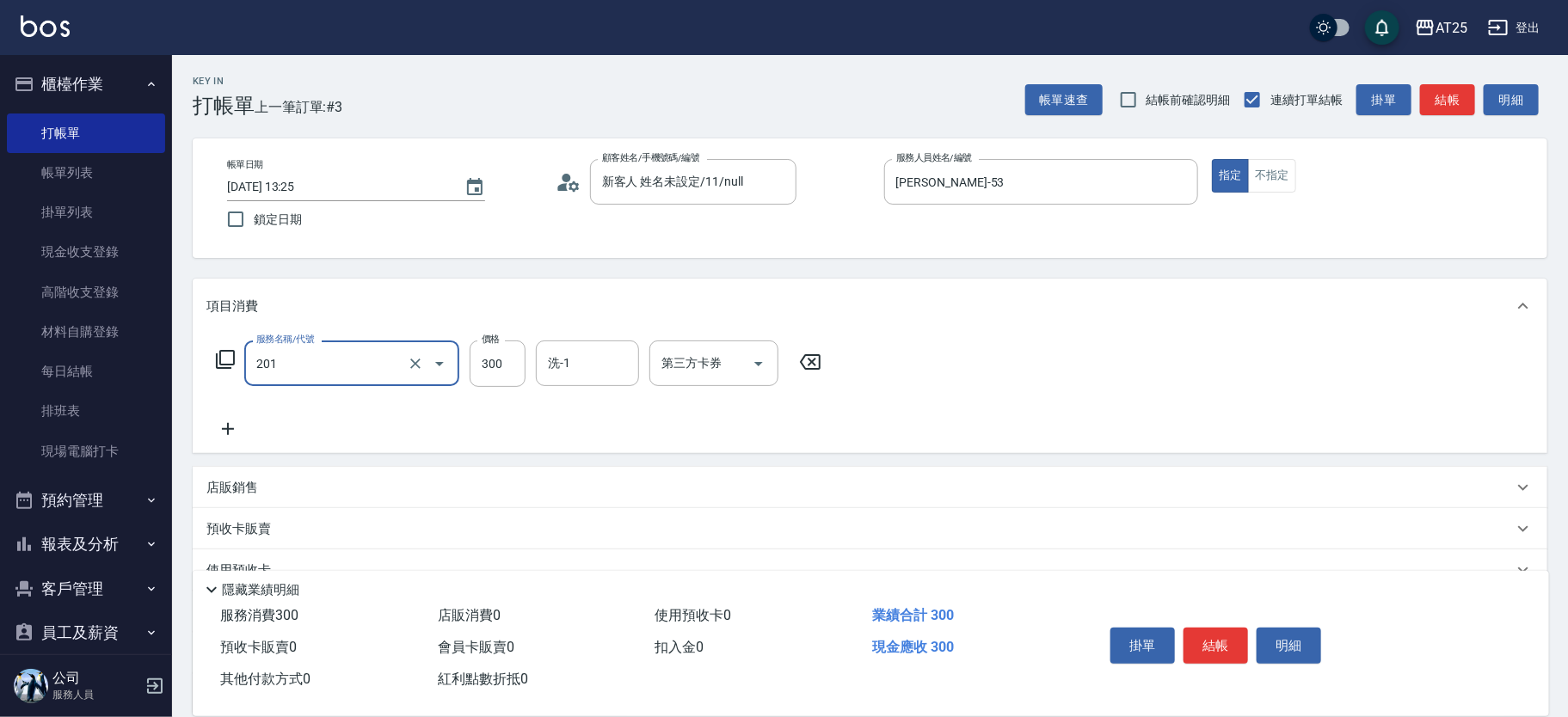
type input "洗髮(201)"
drag, startPoint x: 240, startPoint y: 418, endPoint x: 228, endPoint y: 423, distance: 13.0
click at [228, 423] on div "服務名稱/代號 洗髮(201) 服務名稱/代號 價格 300 價格 洗-1 洗-1 第三方卡券 第三方卡券" at bounding box center [518, 390] width 625 height 99
click at [233, 432] on icon at bounding box center [228, 428] width 43 height 20
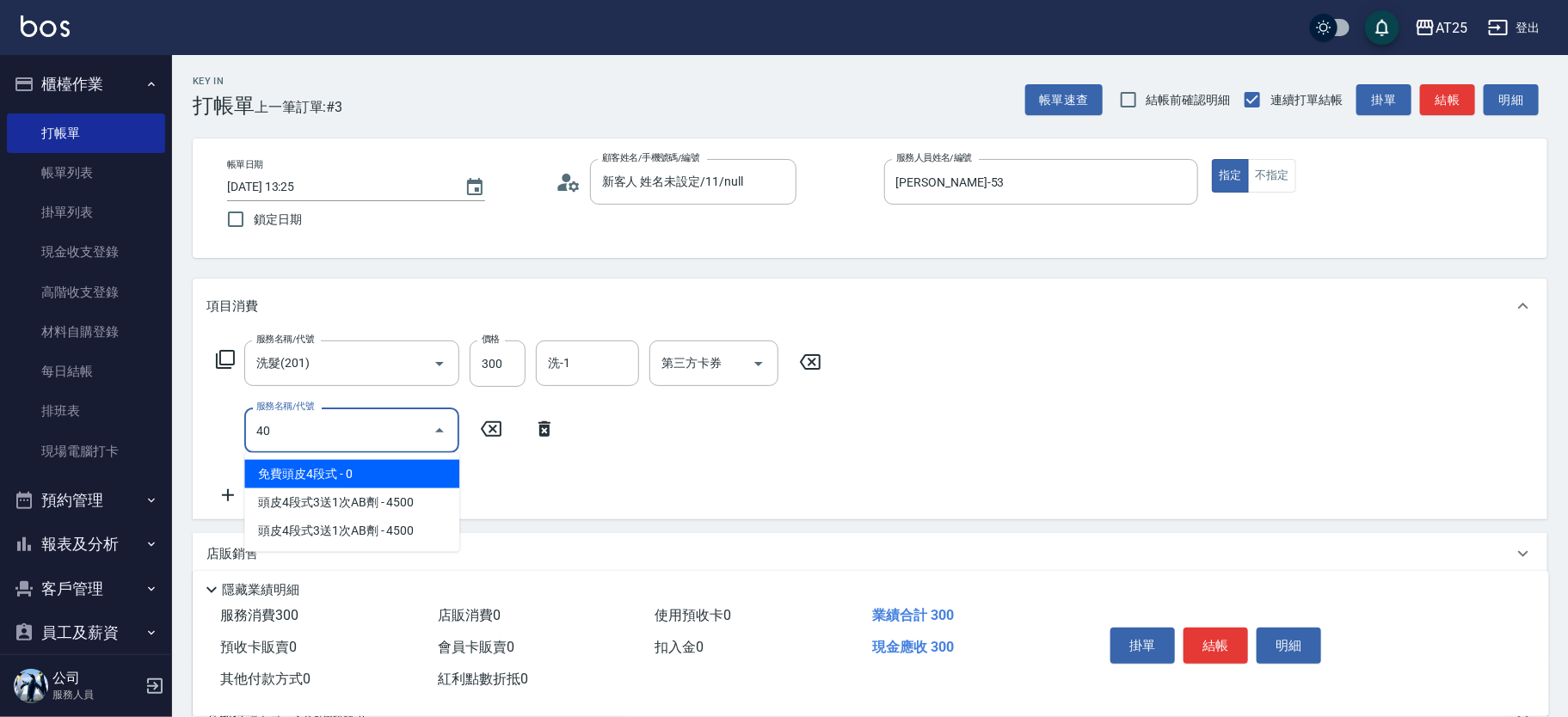
type input "401"
click at [323, 468] on span "剪髮 - 300" at bounding box center [352, 474] width 215 height 28
type input "60"
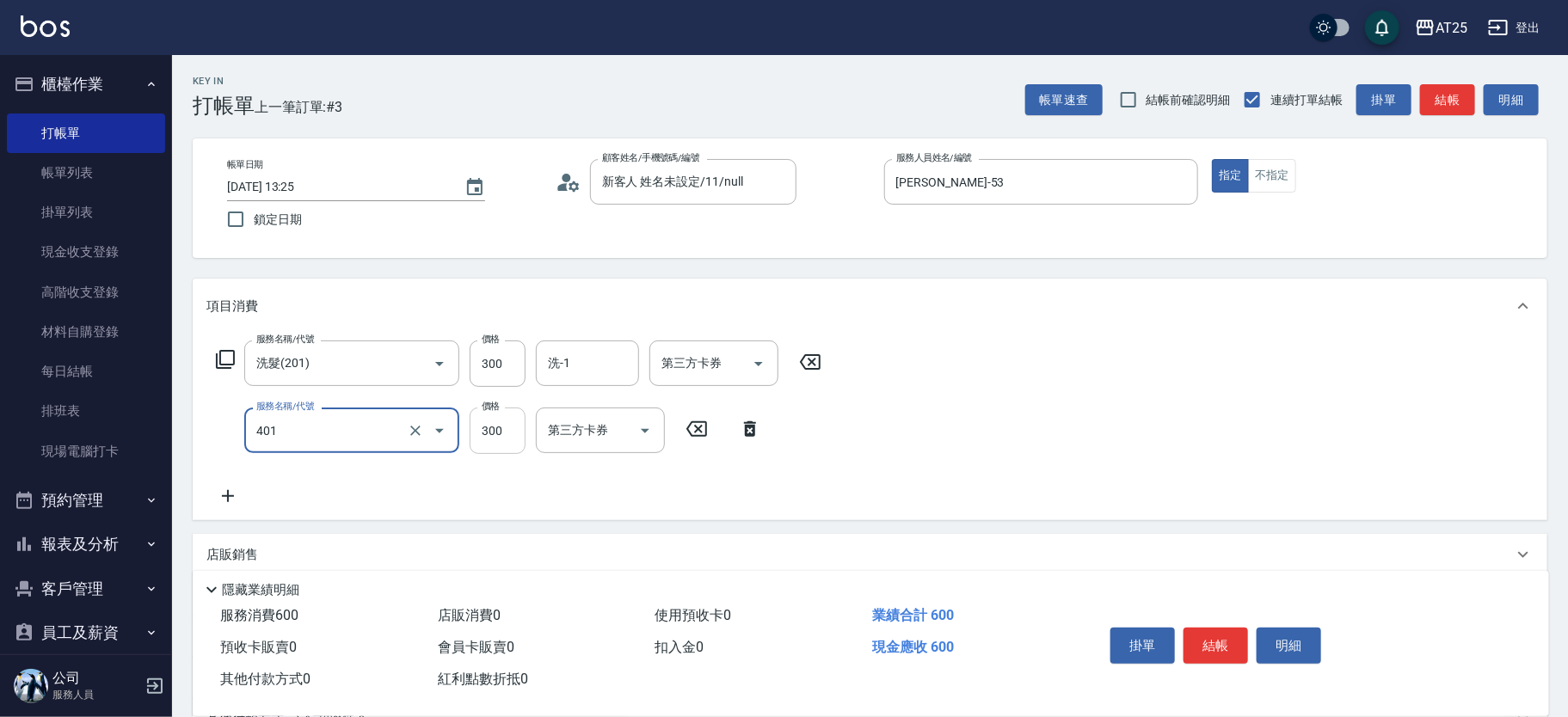
type input "剪髮(401)"
click at [491, 431] on input "300" at bounding box center [498, 431] width 56 height 47
type input "30"
type input "29"
type input "50"
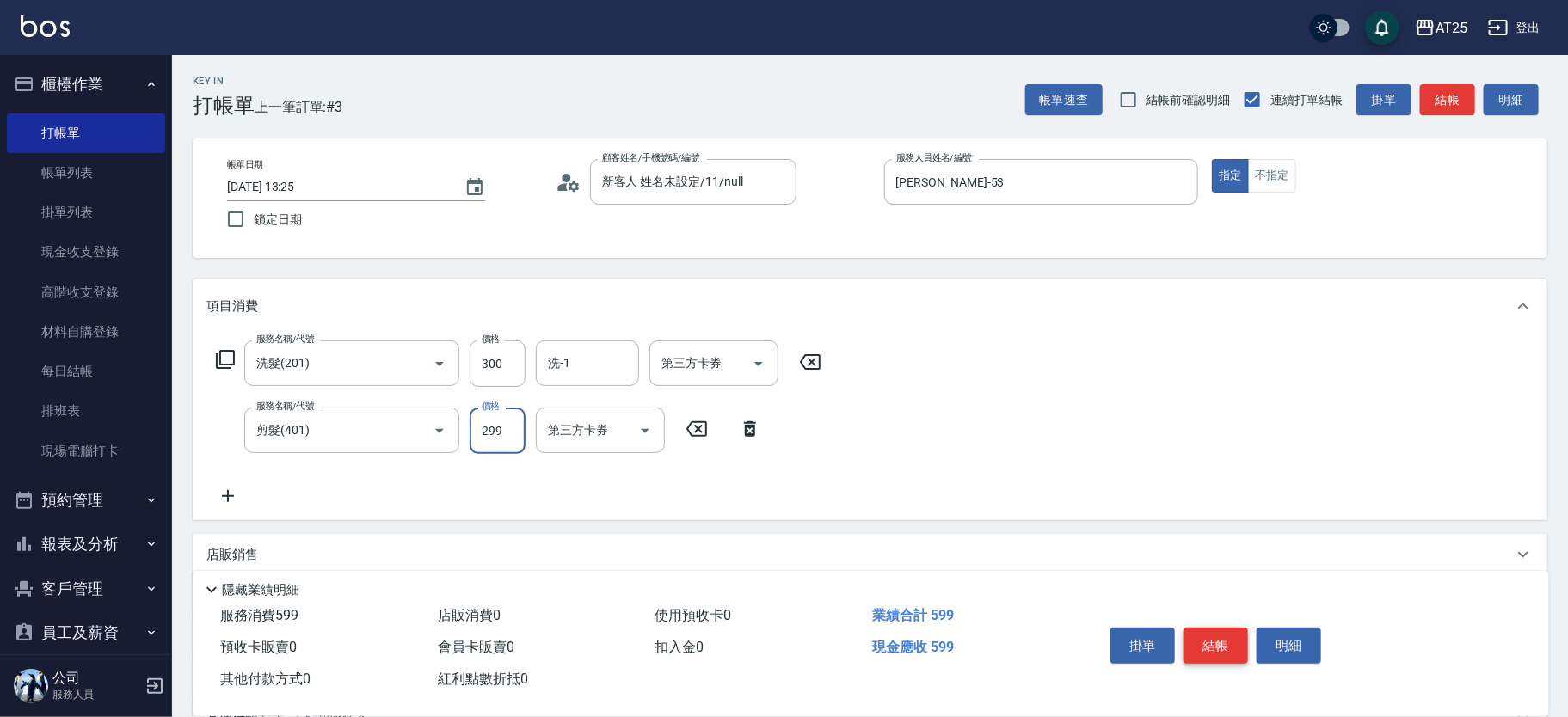
type input "299"
click at [1214, 637] on button "結帳" at bounding box center [1215, 645] width 65 height 36
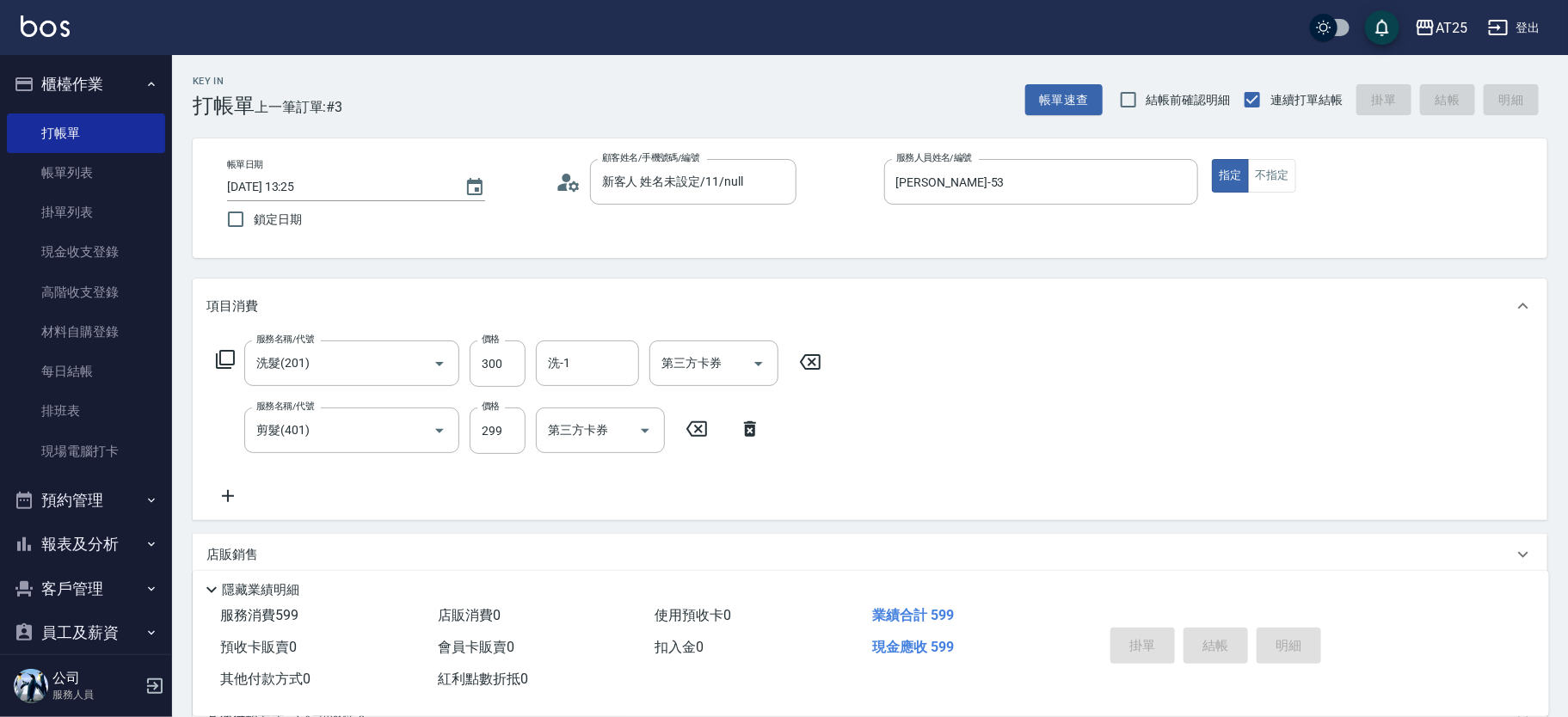
type input "0"
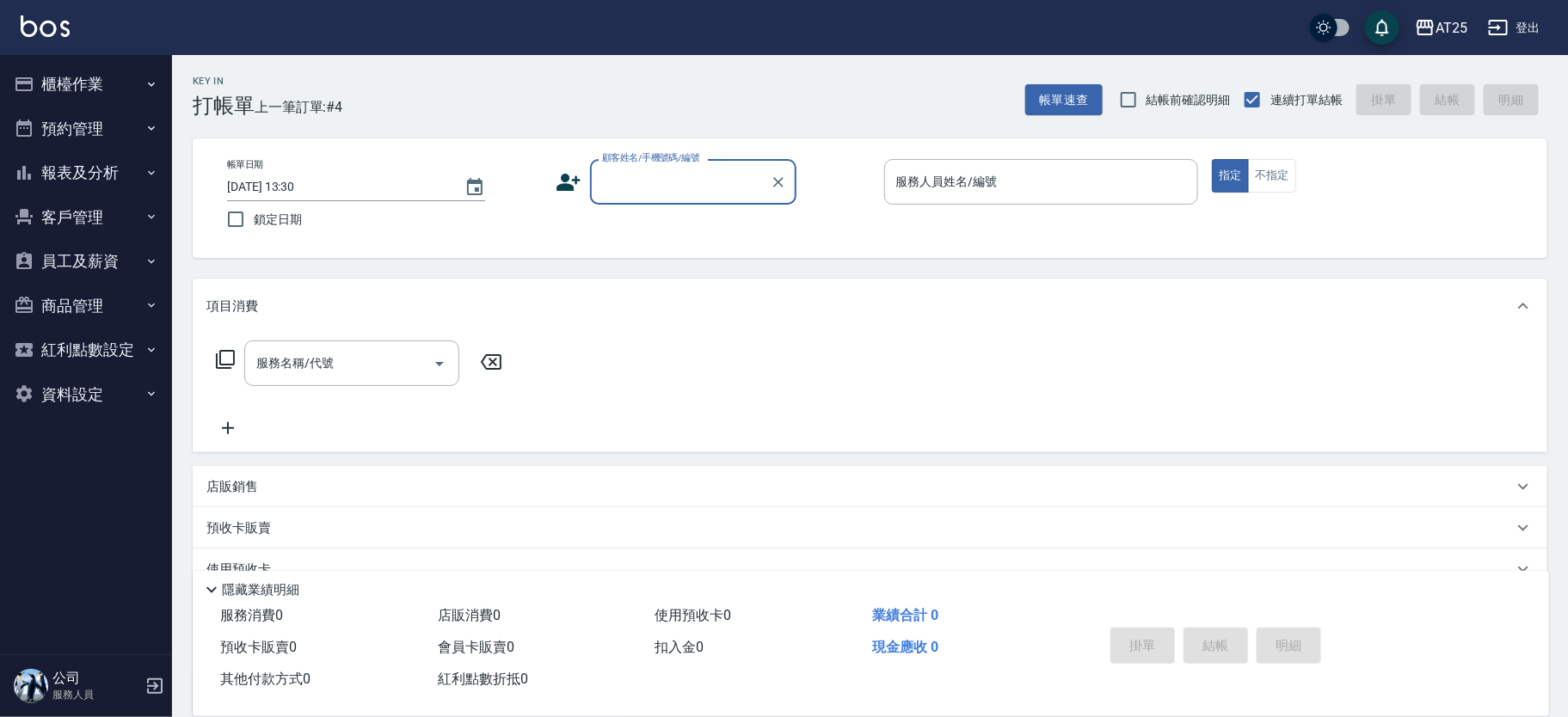
click at [89, 166] on button "報表及分析" at bounding box center [85, 172] width 158 height 45
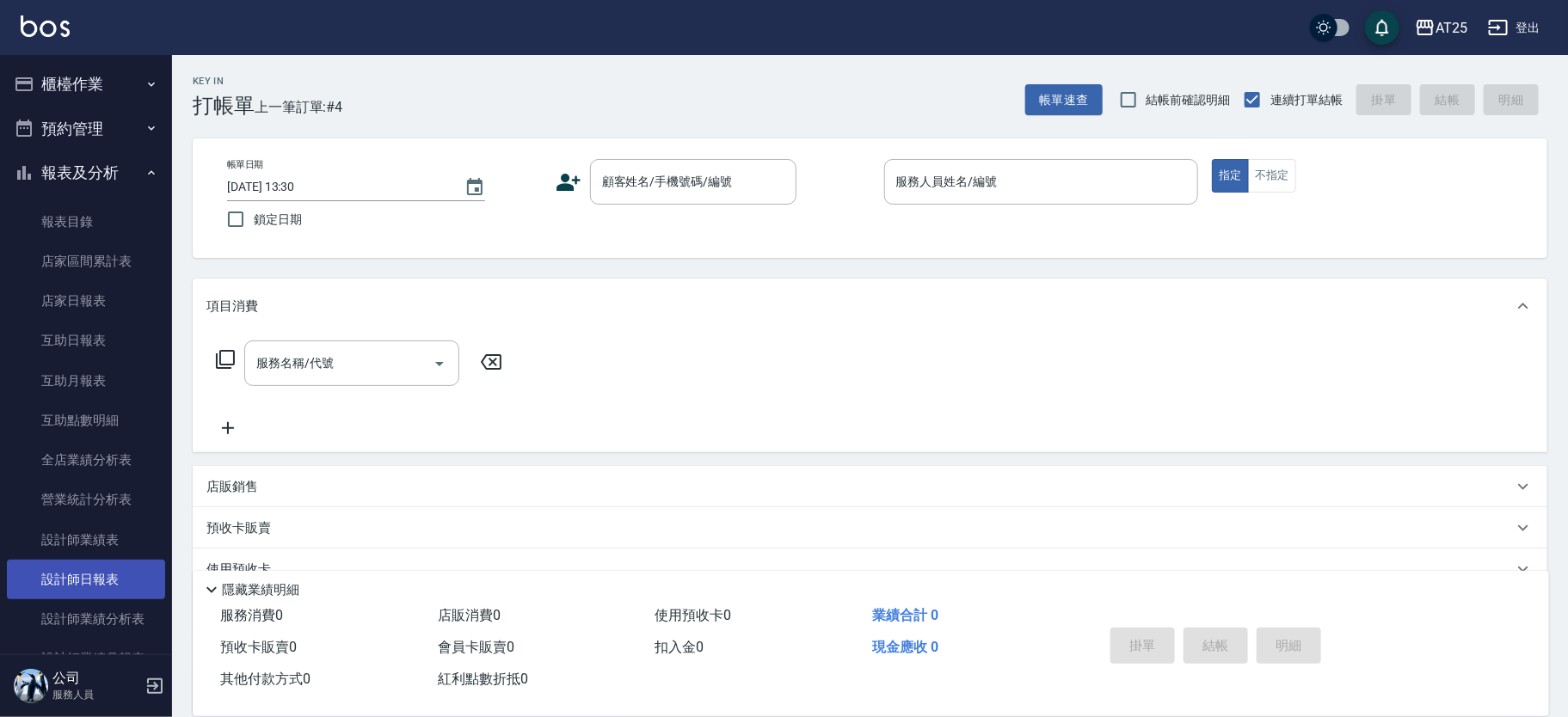
click at [107, 583] on link "設計師日報表" at bounding box center [85, 579] width 158 height 40
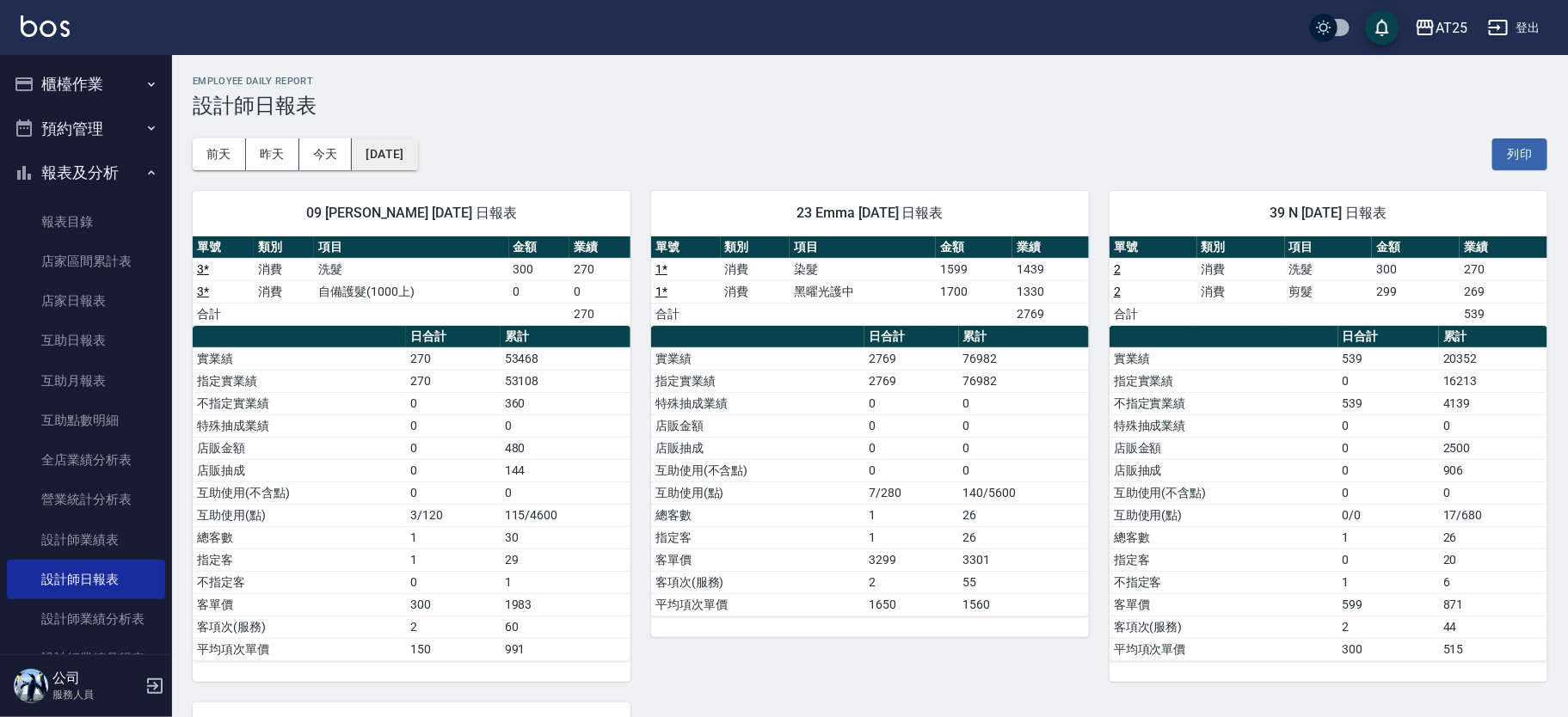
click at [389, 156] on button "2025/09/11" at bounding box center [384, 154] width 65 height 32
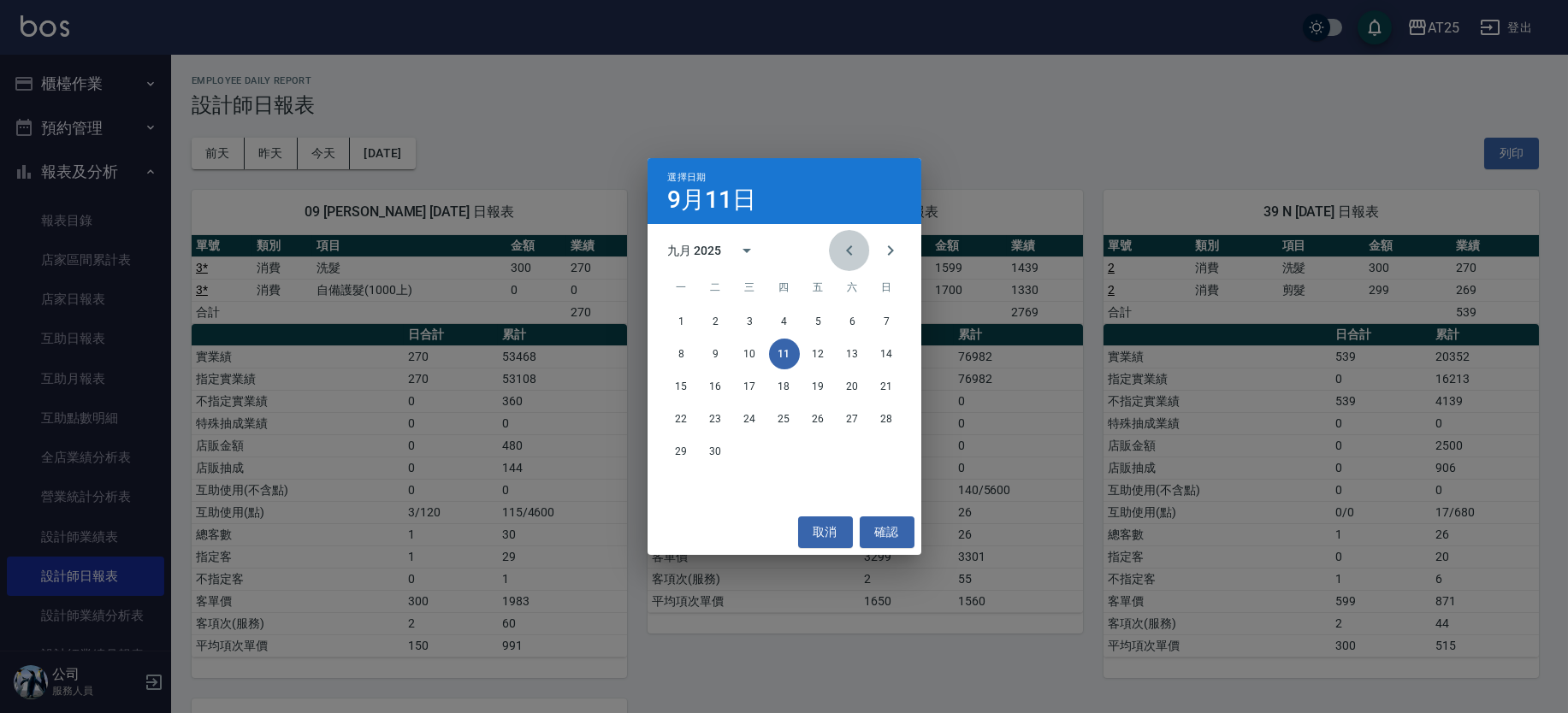
click at [853, 245] on icon "Previous month" at bounding box center [849, 250] width 20 height 20
click at [668, 383] on button "11" at bounding box center [682, 386] width 31 height 31
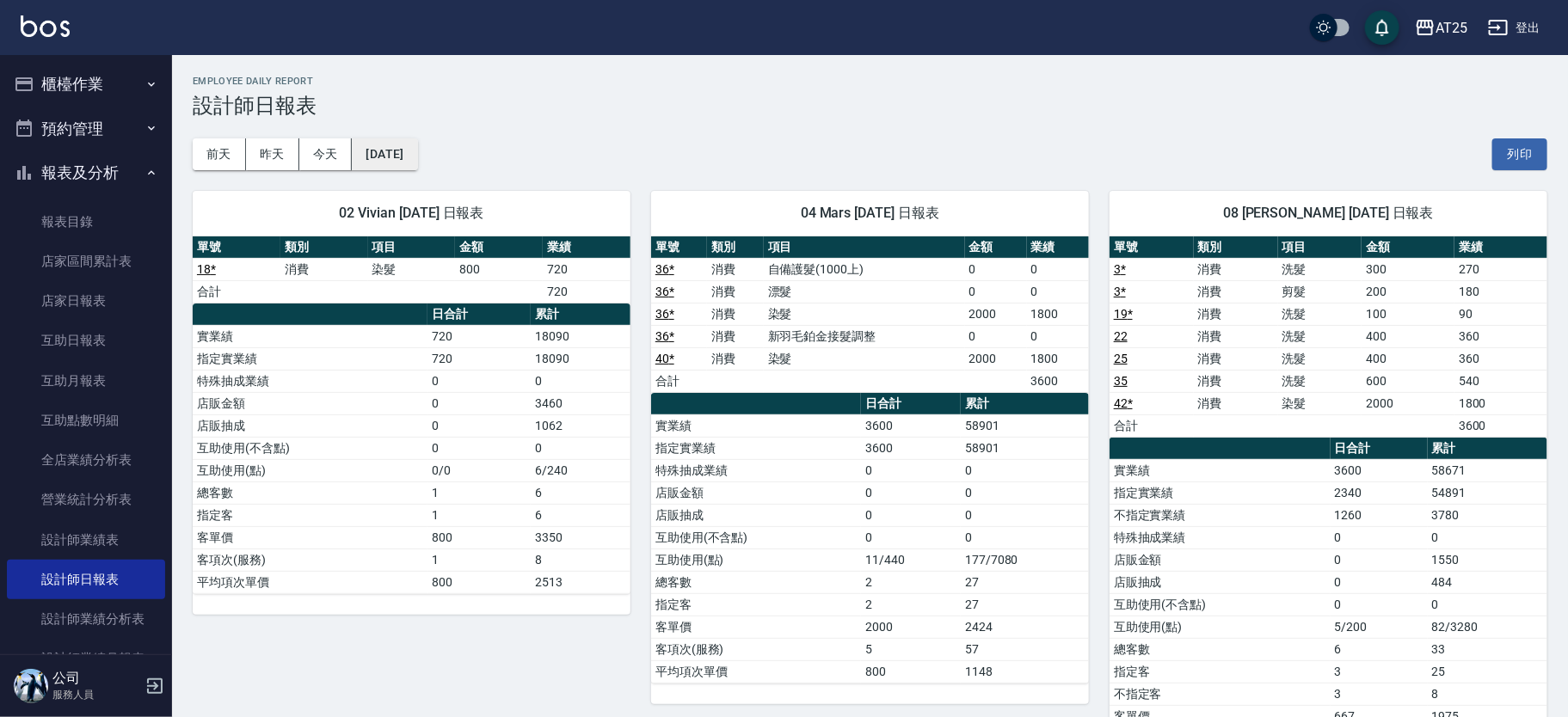
click at [410, 151] on button "2025/08/11" at bounding box center [384, 154] width 65 height 32
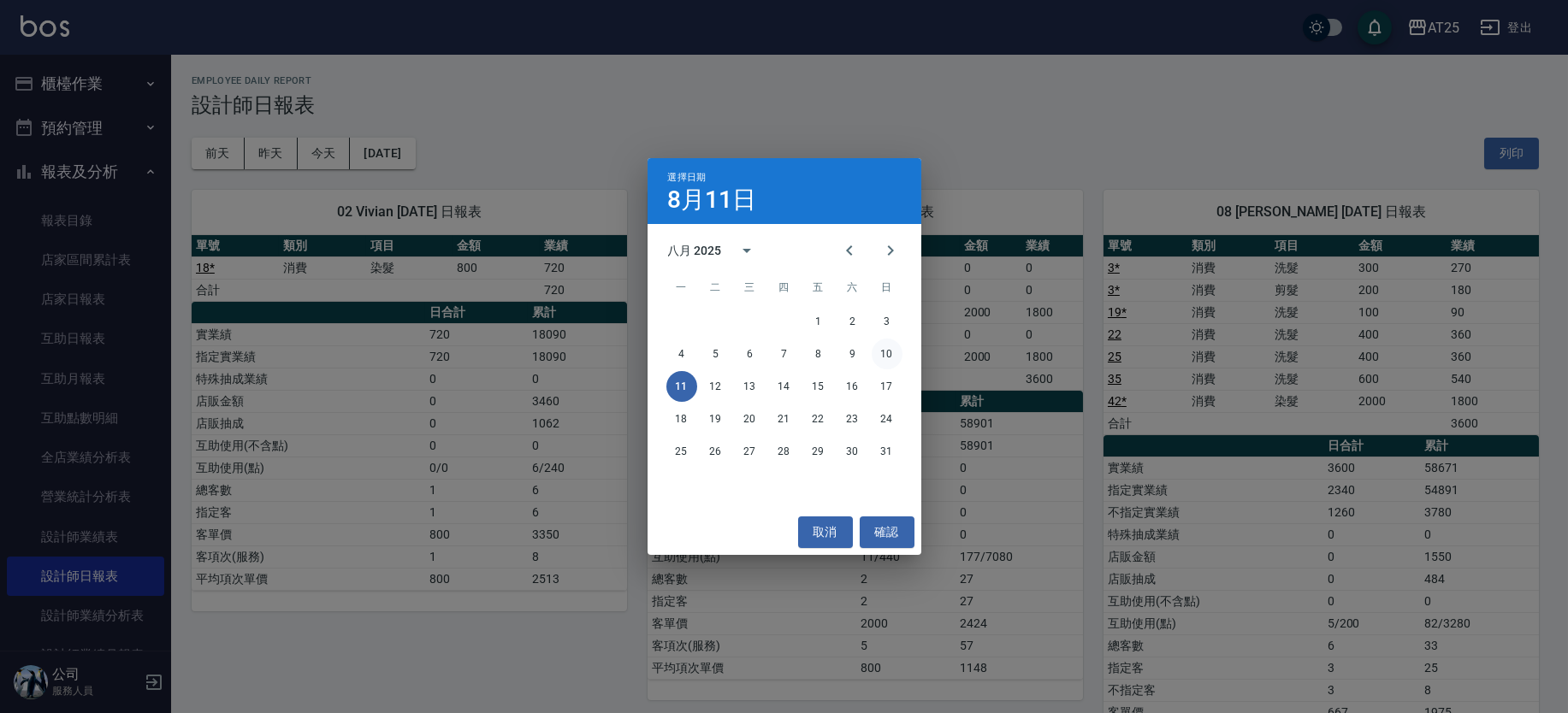
click at [884, 354] on button "10" at bounding box center [888, 355] width 31 height 31
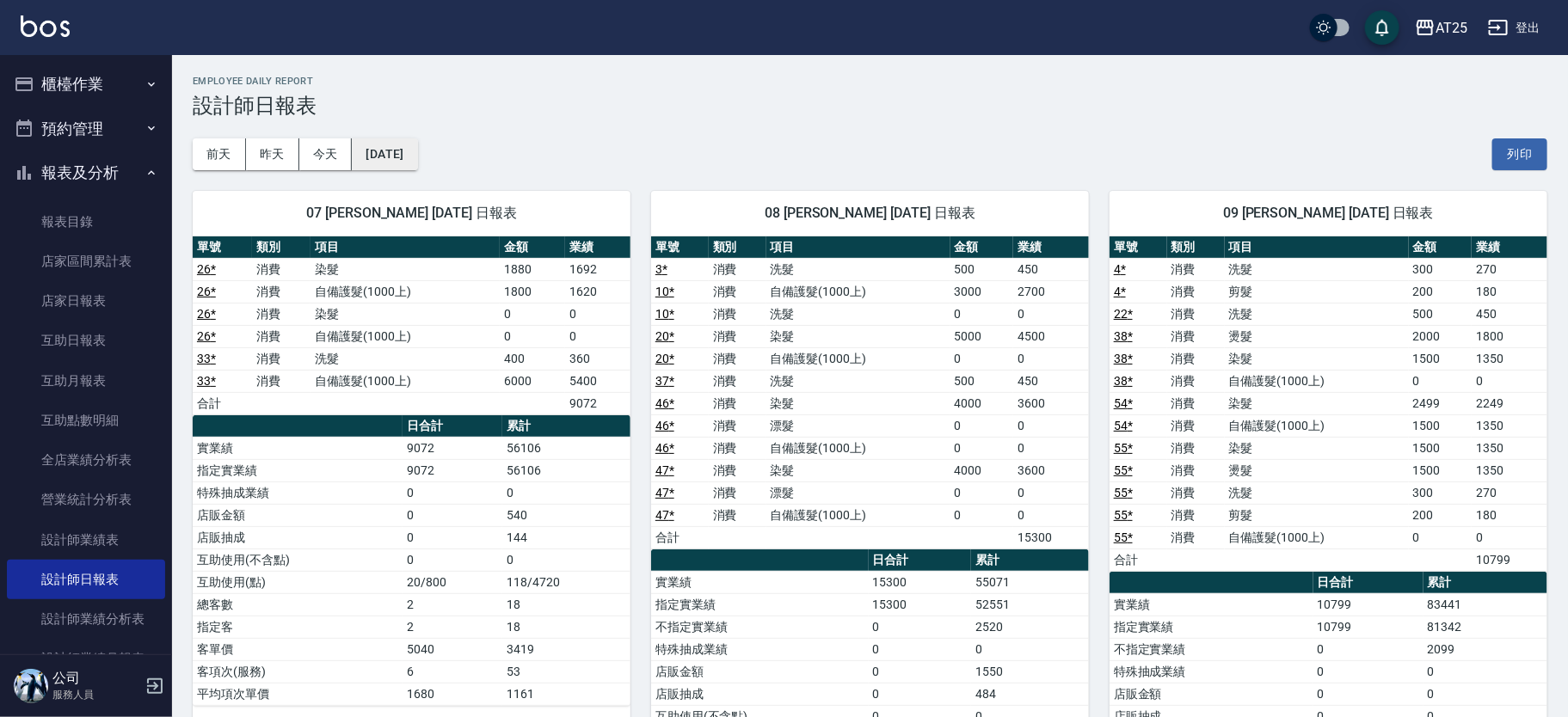
click at [418, 149] on button "2025/08/10" at bounding box center [384, 154] width 65 height 32
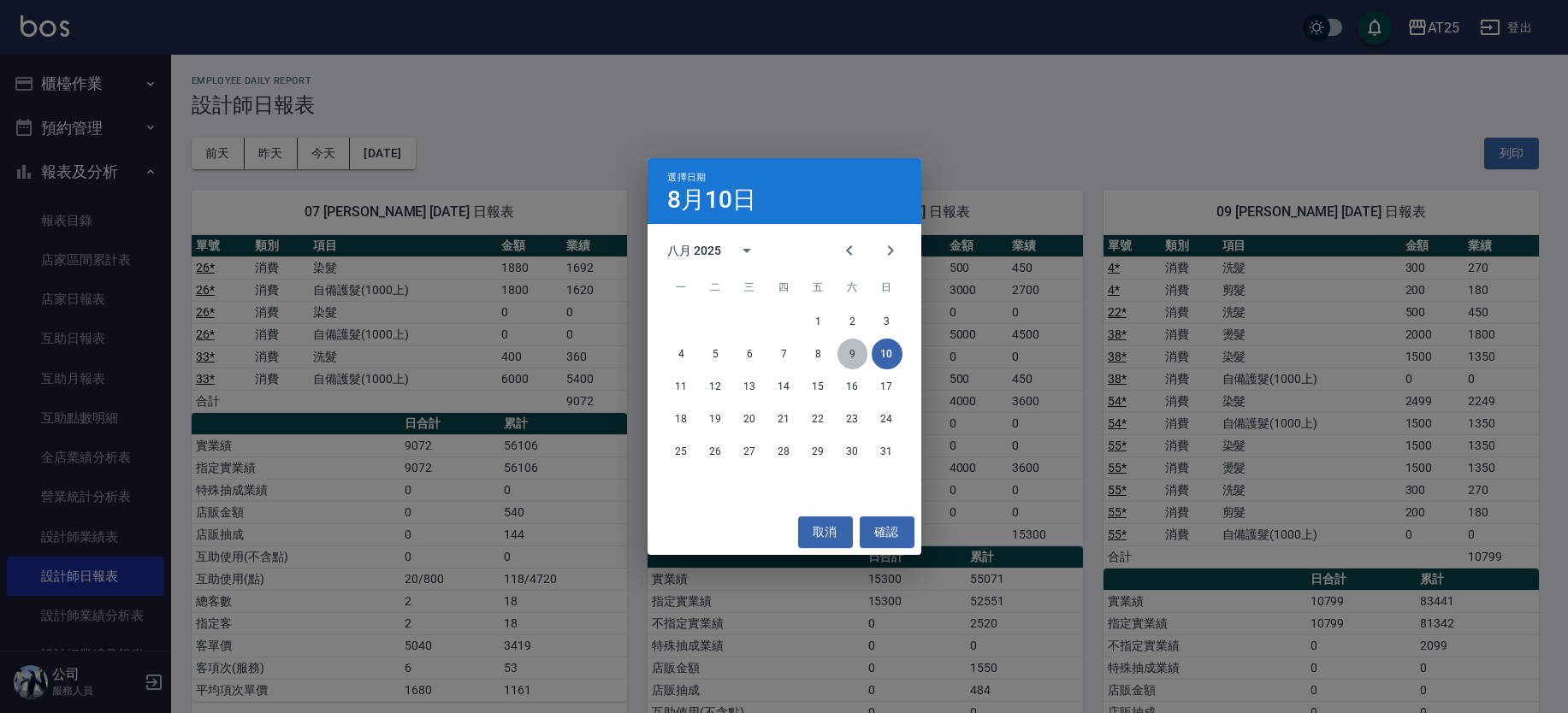
click at [857, 355] on button "9" at bounding box center [853, 355] width 31 height 31
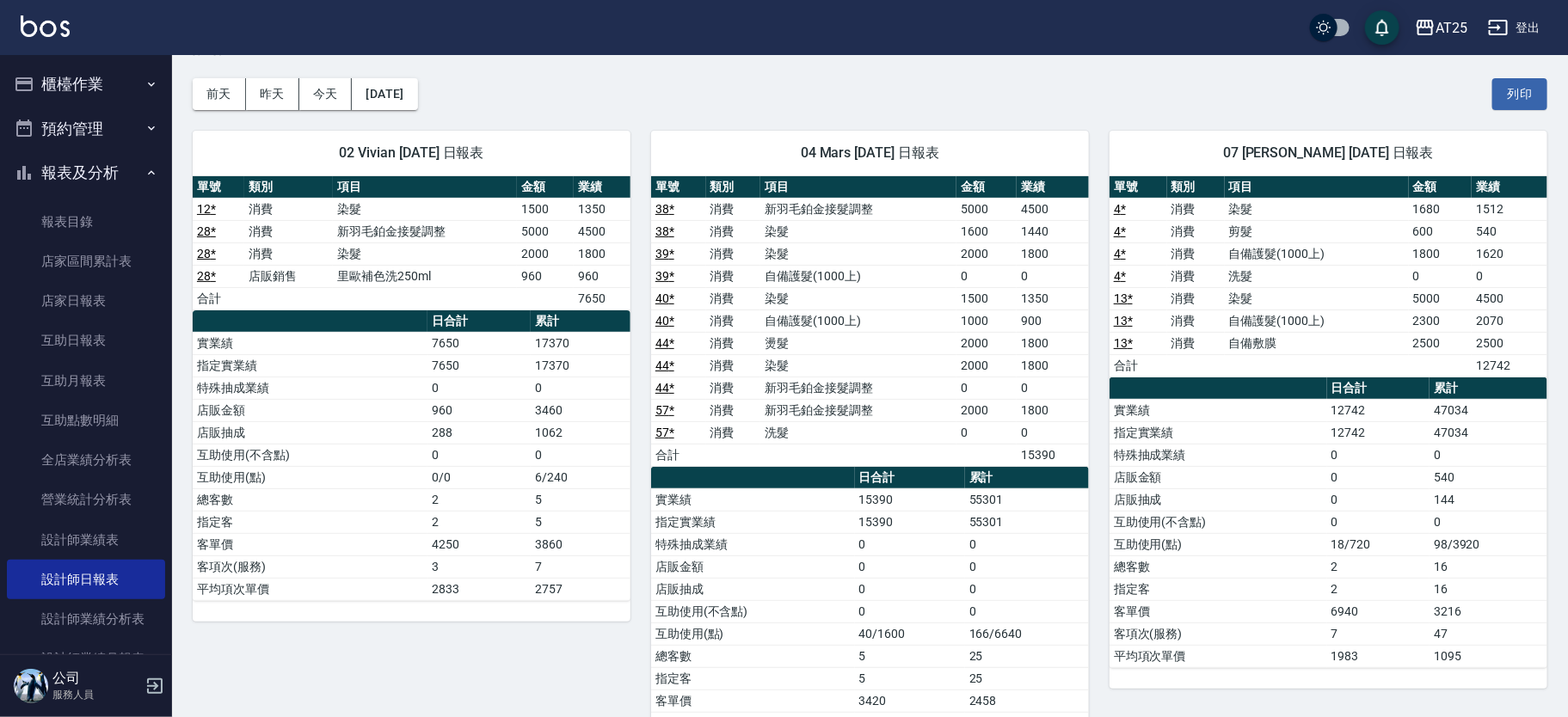
scroll to position [49, 0]
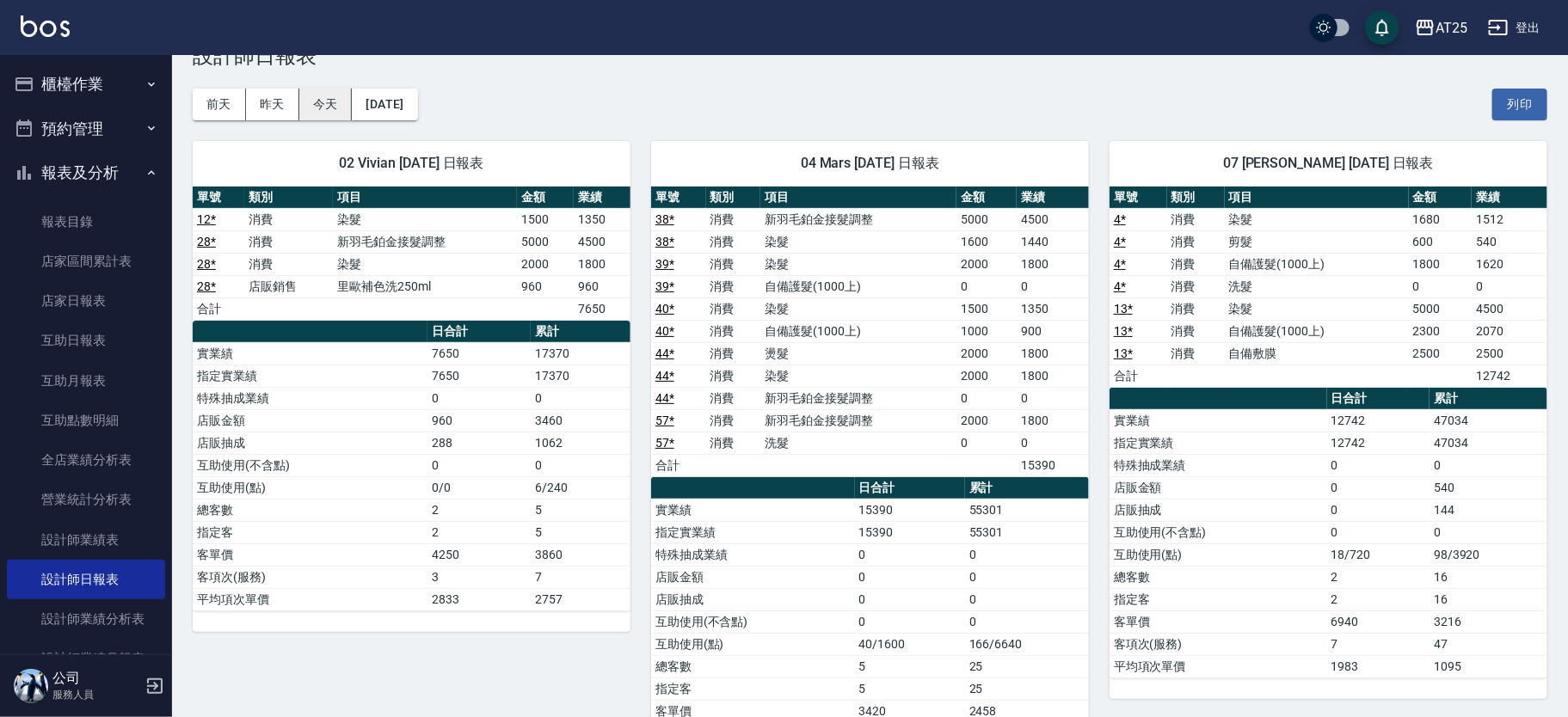
click at [337, 108] on button "今天" at bounding box center [326, 104] width 53 height 32
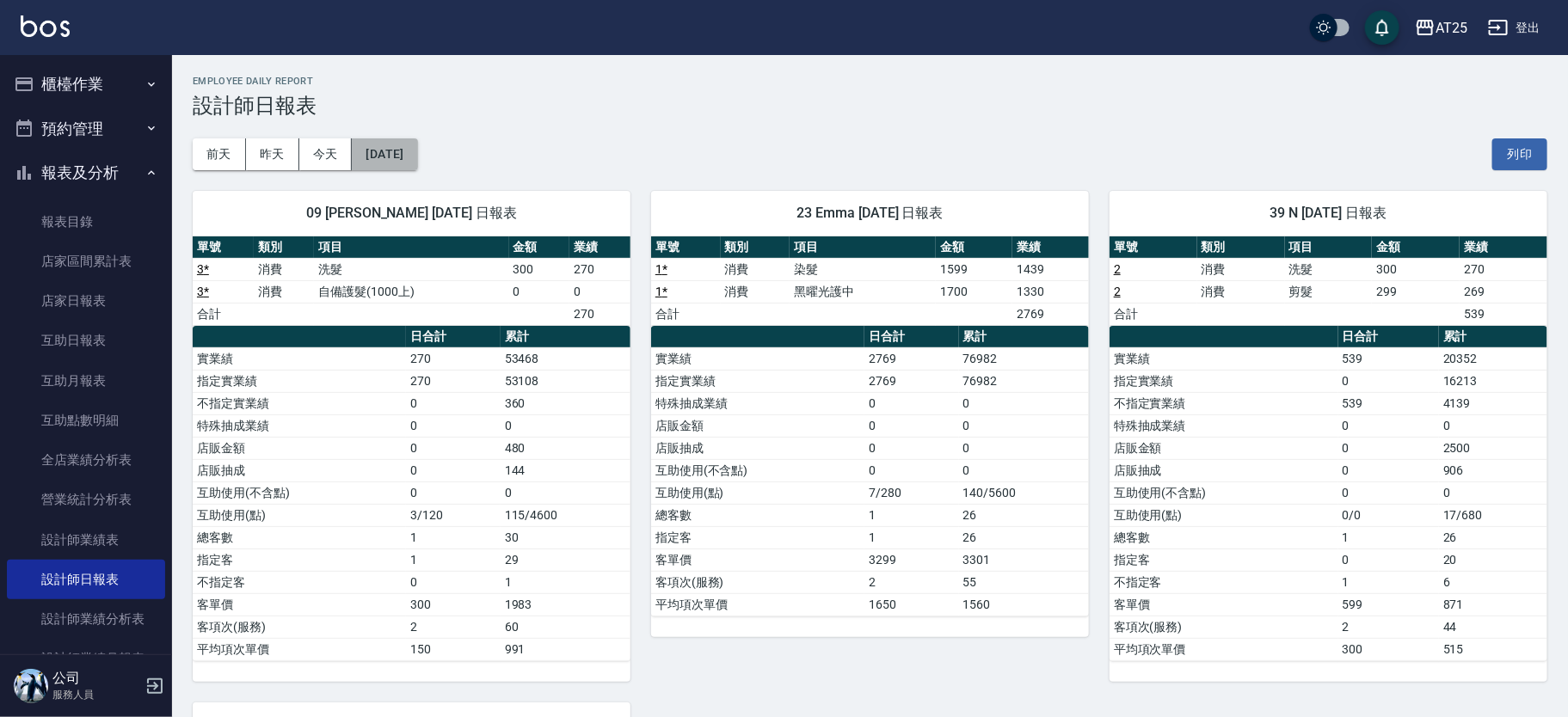
click at [399, 139] on button "2025/09/11" at bounding box center [384, 154] width 65 height 32
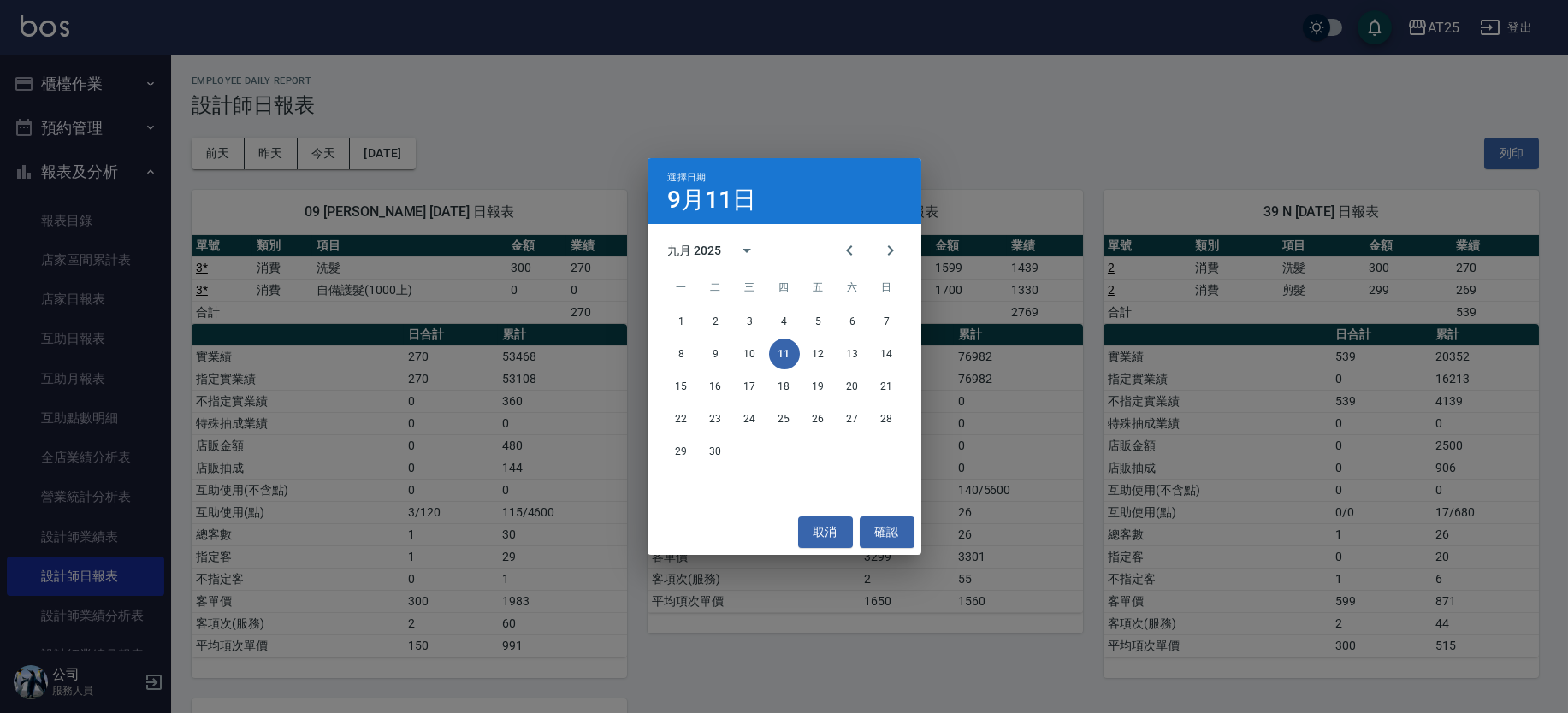
click at [252, 145] on div "選擇日期 9月11日 九月 2025 一 二 三 四 五 六 日 1 2 3 4 5 6 7 8 9 10 11 12 13 14 15 16 17 18 1…" at bounding box center [784, 356] width 1568 height 713
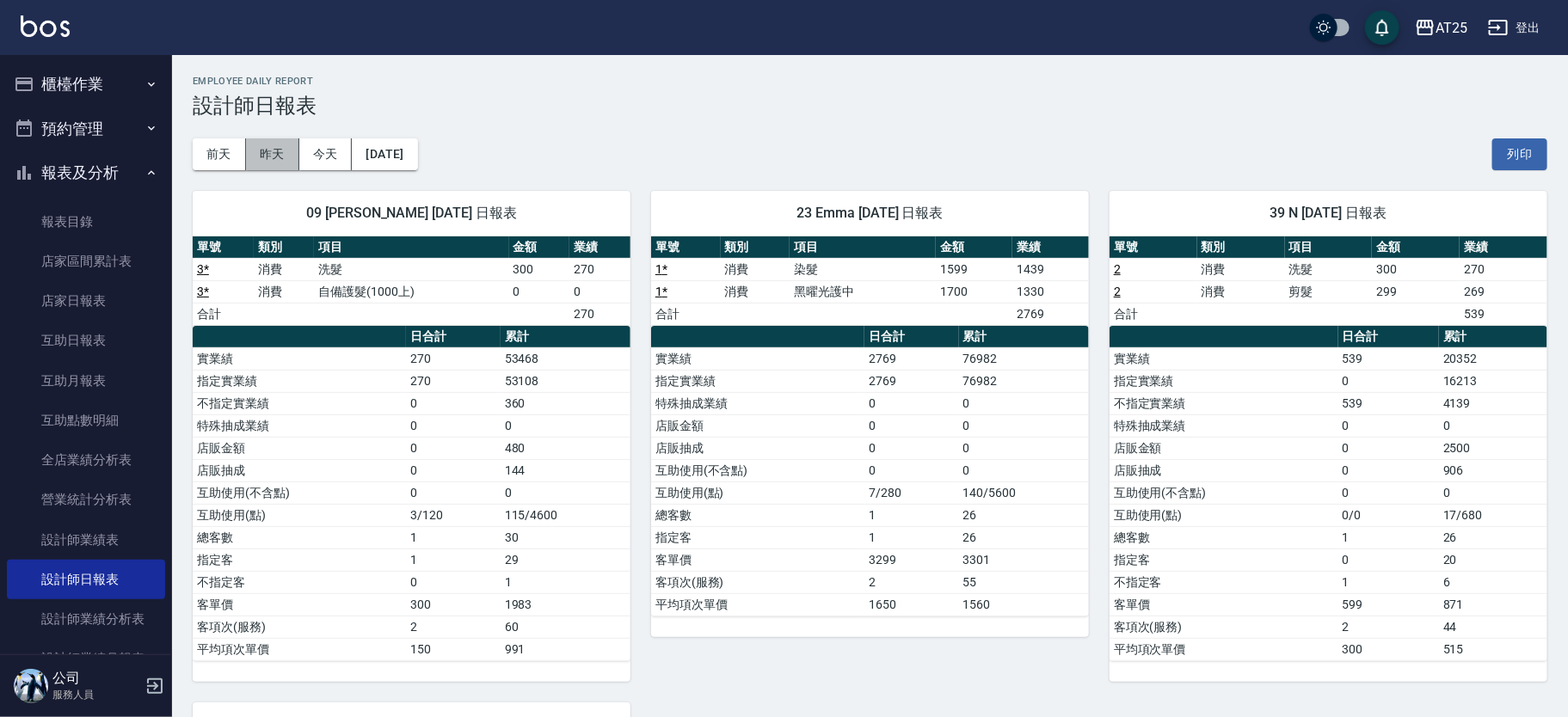
click at [262, 149] on button "昨天" at bounding box center [272, 154] width 53 height 32
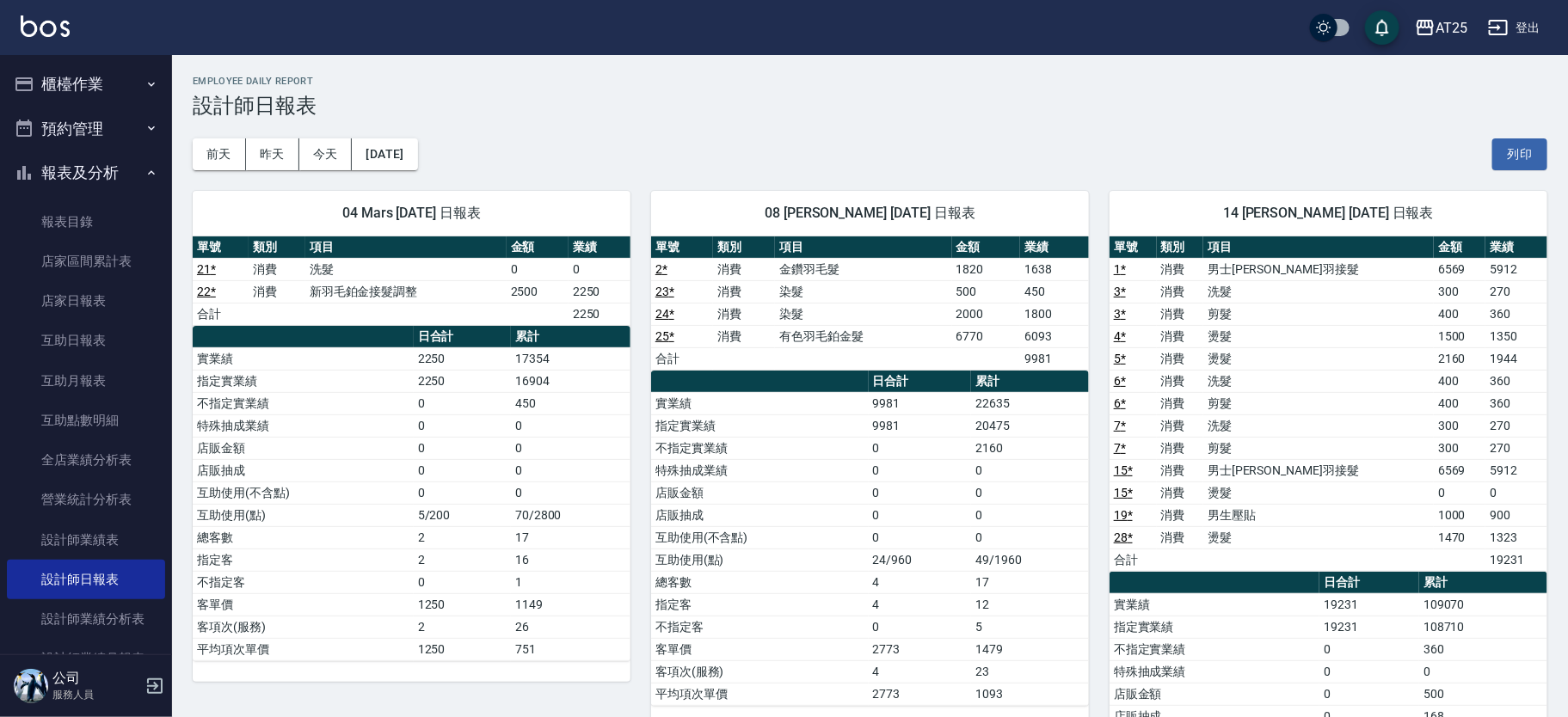
click at [87, 23] on div "AT25 登出" at bounding box center [784, 27] width 1568 height 55
click at [61, 20] on img at bounding box center [45, 26] width 49 height 21
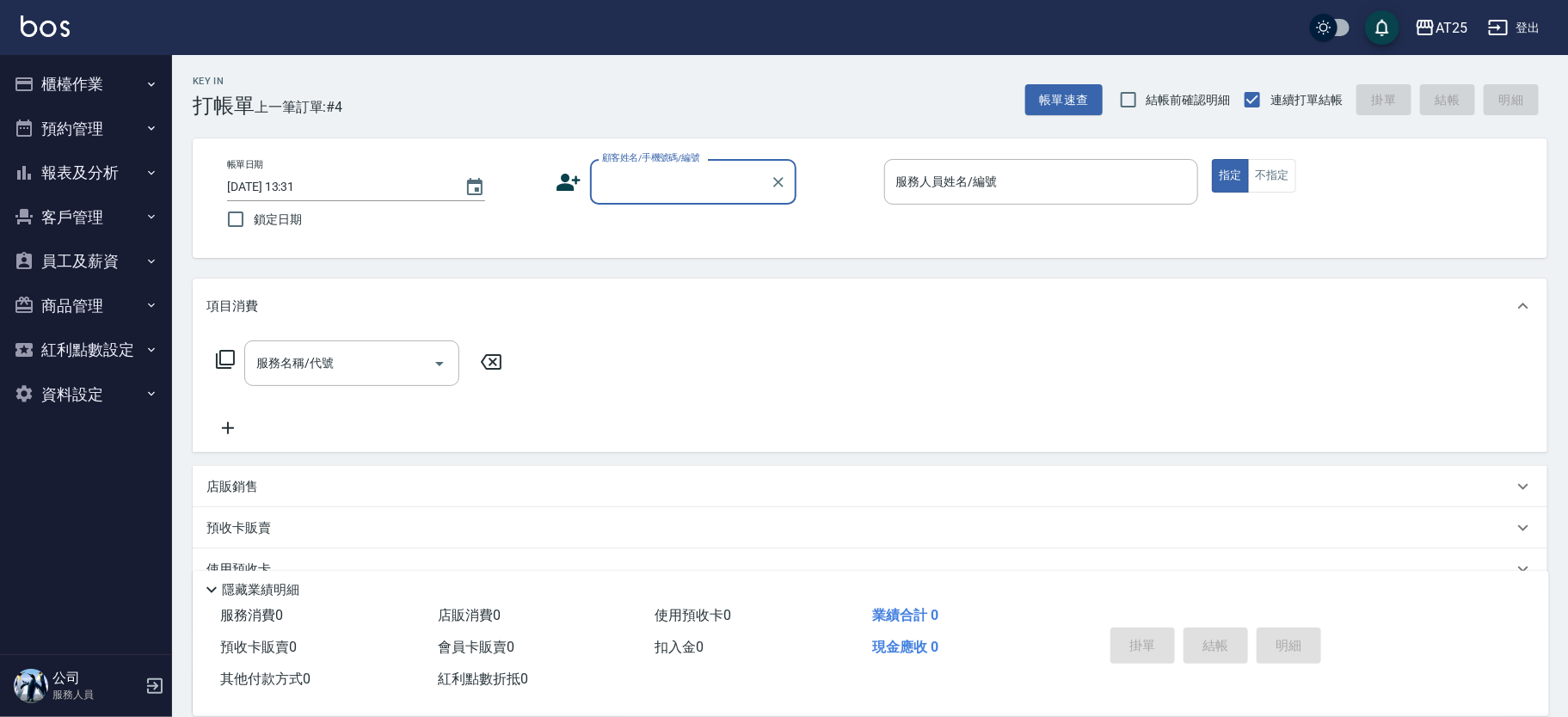
click at [126, 171] on button "報表及分析" at bounding box center [85, 172] width 158 height 45
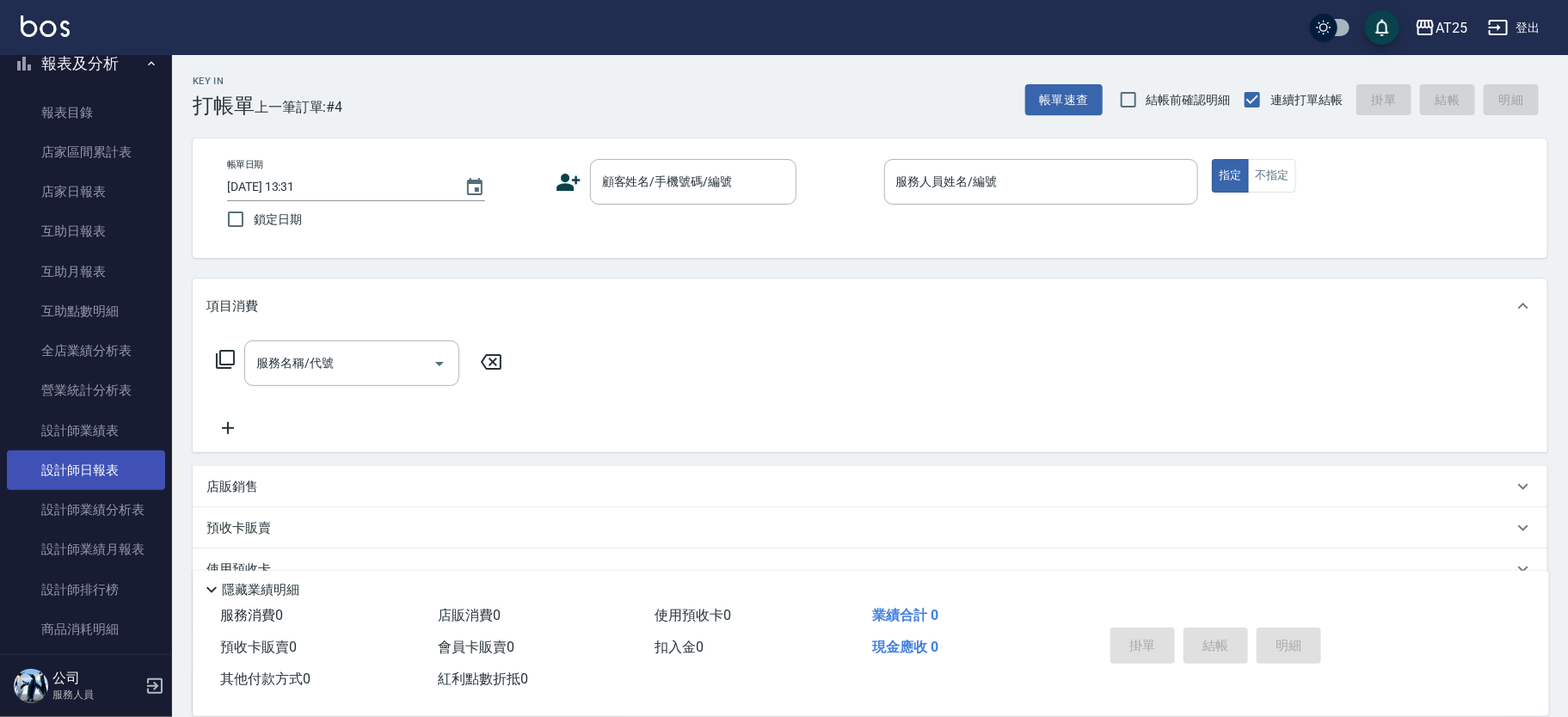
scroll to position [108, 0]
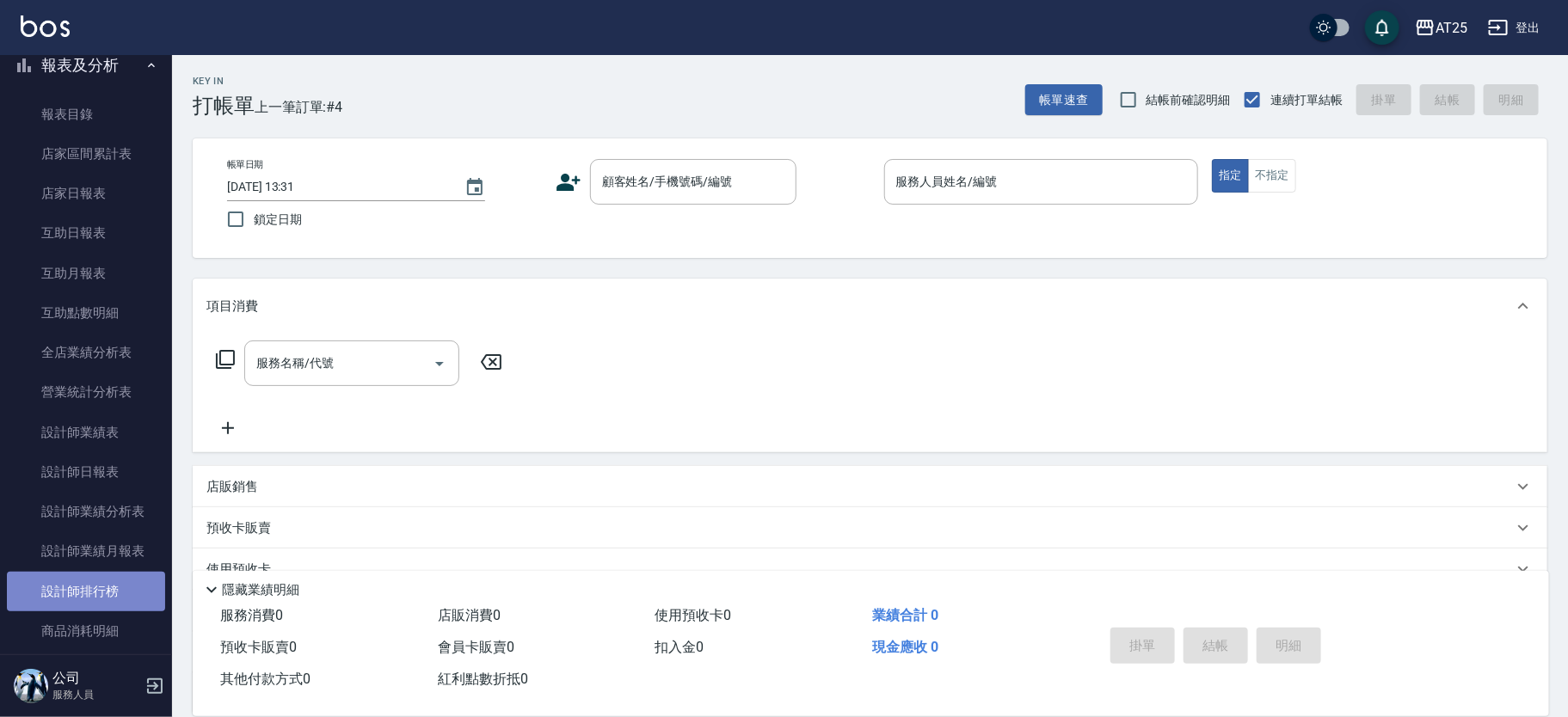
click at [113, 591] on link "設計師排行榜" at bounding box center [85, 591] width 158 height 40
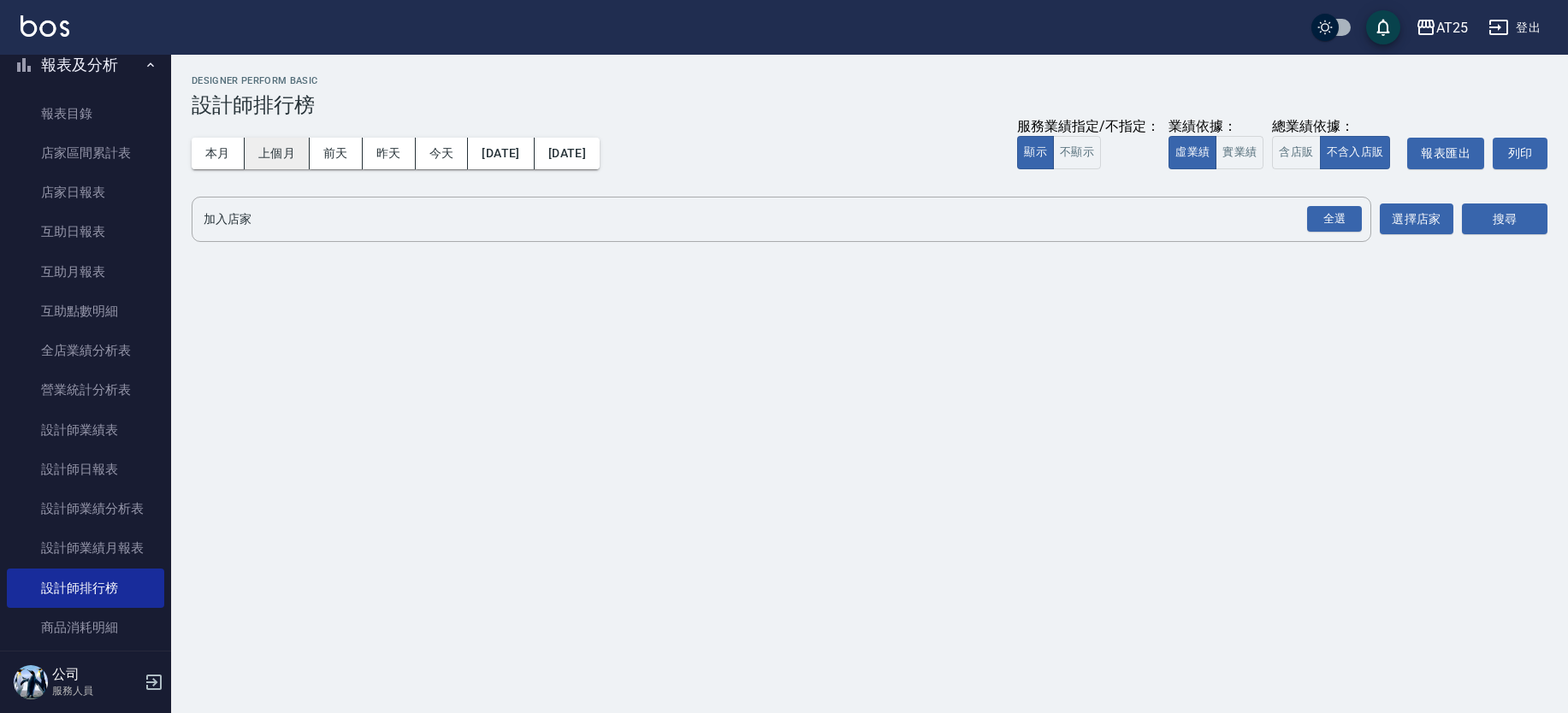
drag, startPoint x: 232, startPoint y: 139, endPoint x: 255, endPoint y: 156, distance: 28.6
click at [230, 143] on button "本月" at bounding box center [218, 153] width 53 height 32
click at [1241, 149] on button "實業績" at bounding box center [1239, 152] width 48 height 34
click at [1356, 215] on div "全選" at bounding box center [1334, 220] width 55 height 27
click at [1513, 220] on button "搜尋" at bounding box center [1504, 220] width 86 height 32
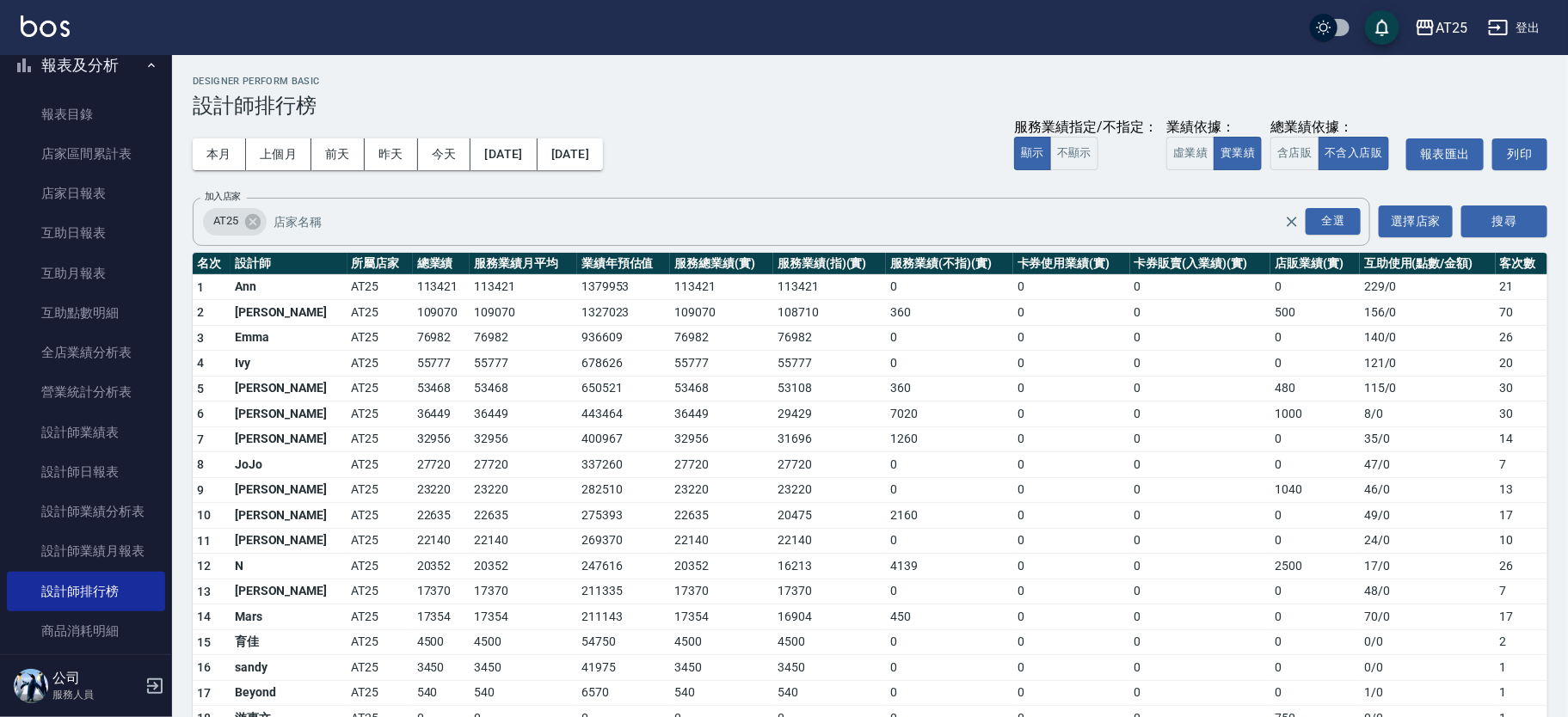
click at [42, 20] on img at bounding box center [45, 26] width 49 height 21
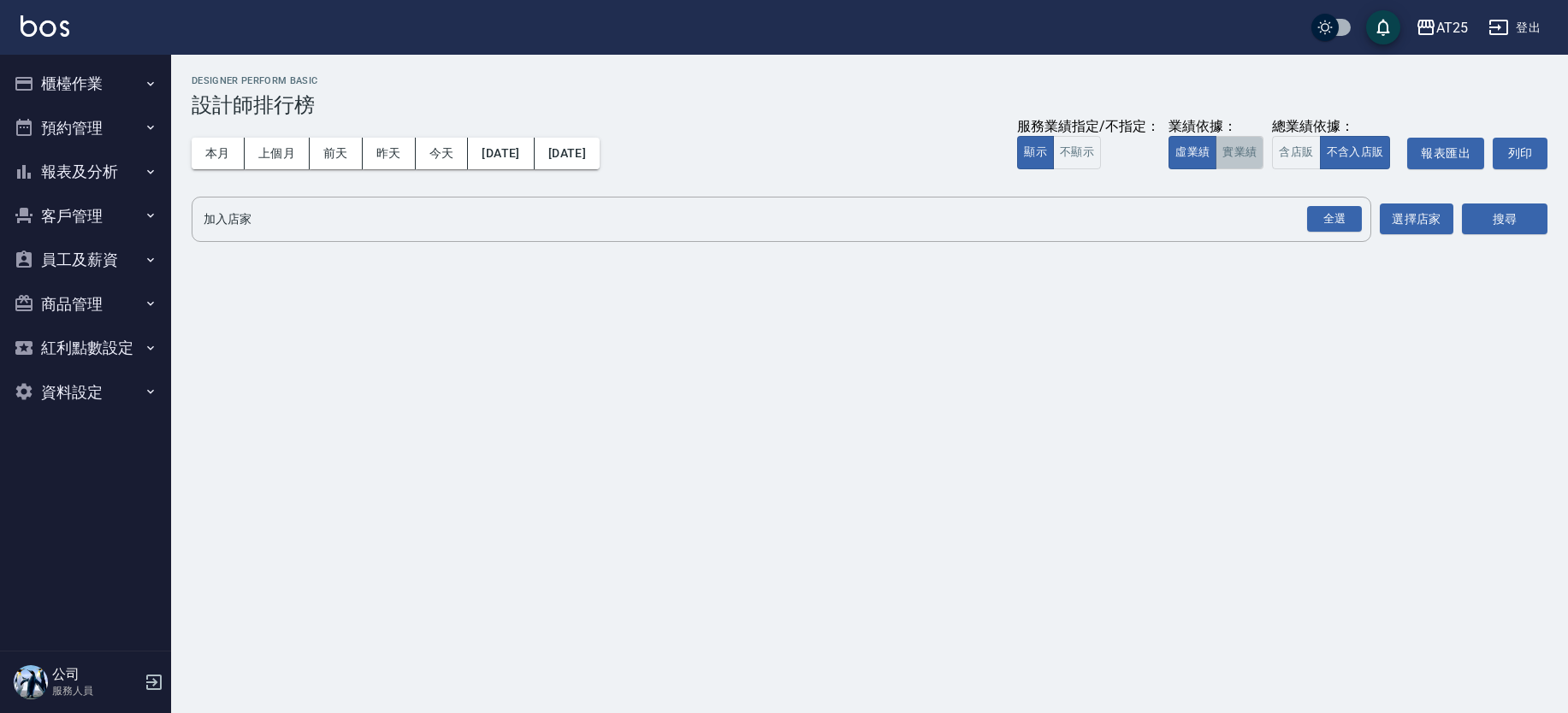
click at [1230, 150] on button "實業績" at bounding box center [1239, 152] width 48 height 34
click at [1344, 234] on button "全選" at bounding box center [1335, 219] width 62 height 34
click at [1358, 220] on div "全選" at bounding box center [1334, 220] width 55 height 27
click at [1515, 217] on button "搜尋" at bounding box center [1504, 220] width 86 height 32
